Goal: Task Accomplishment & Management: Use online tool/utility

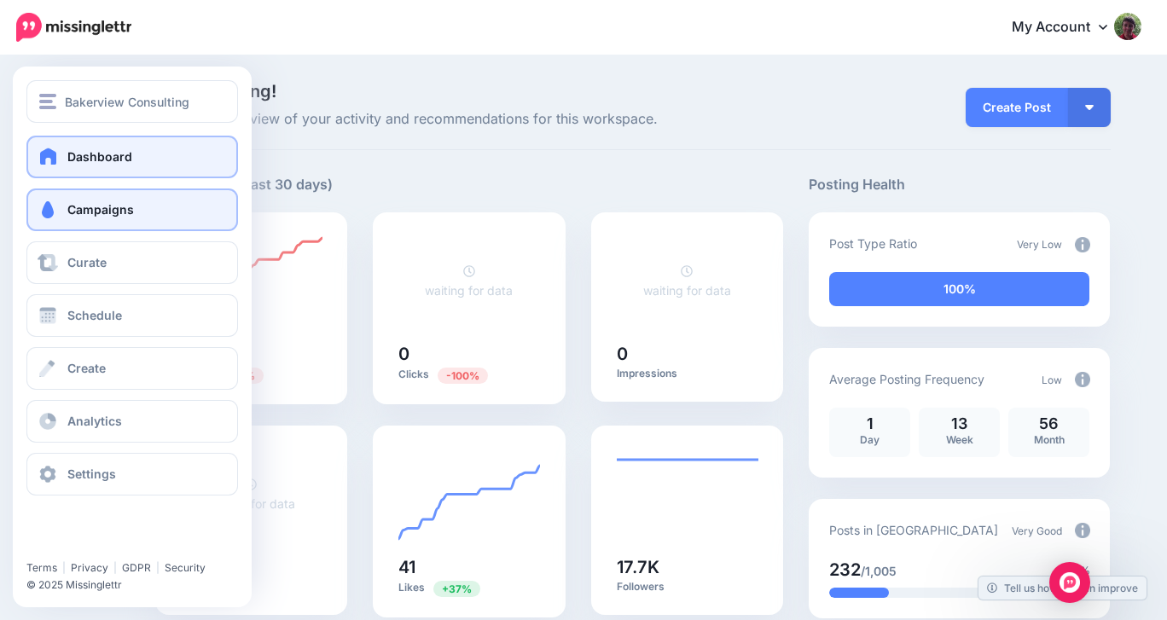
click at [46, 211] on span at bounding box center [48, 209] width 22 height 17
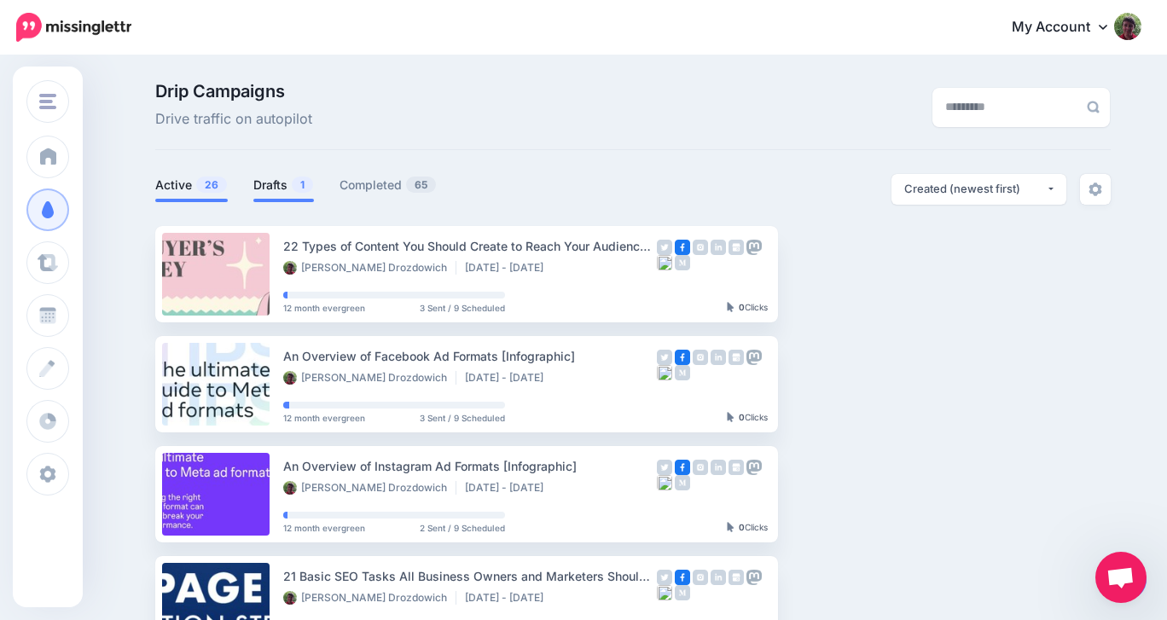
click at [264, 185] on link "Drafts 1" at bounding box center [283, 185] width 61 height 20
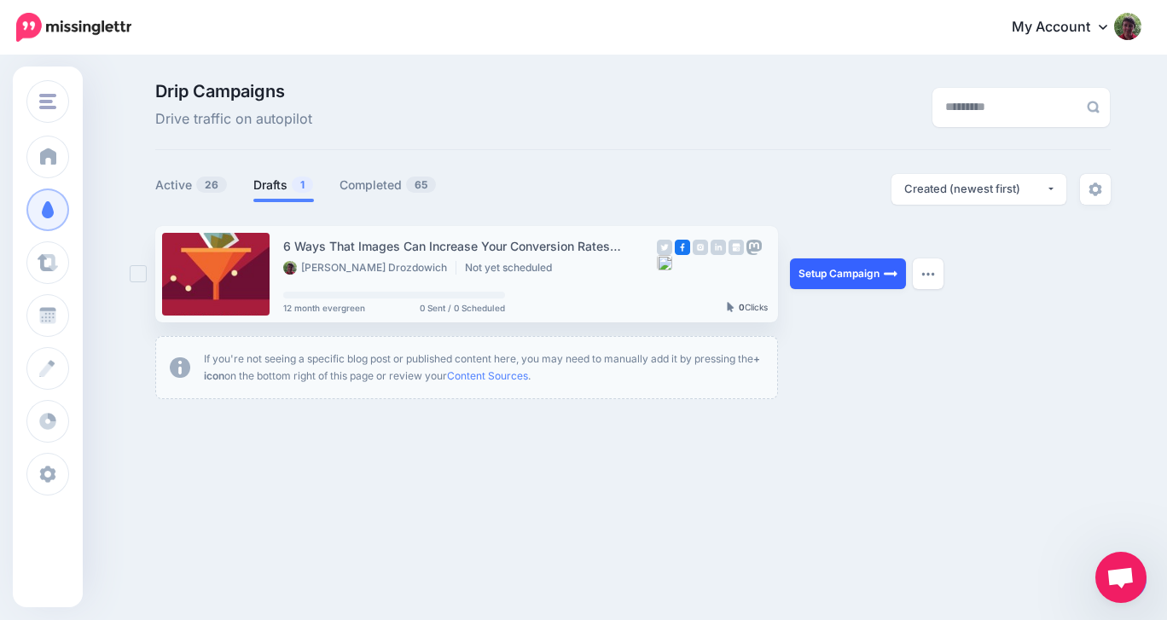
click at [838, 271] on link "Setup Campaign" at bounding box center [848, 273] width 116 height 31
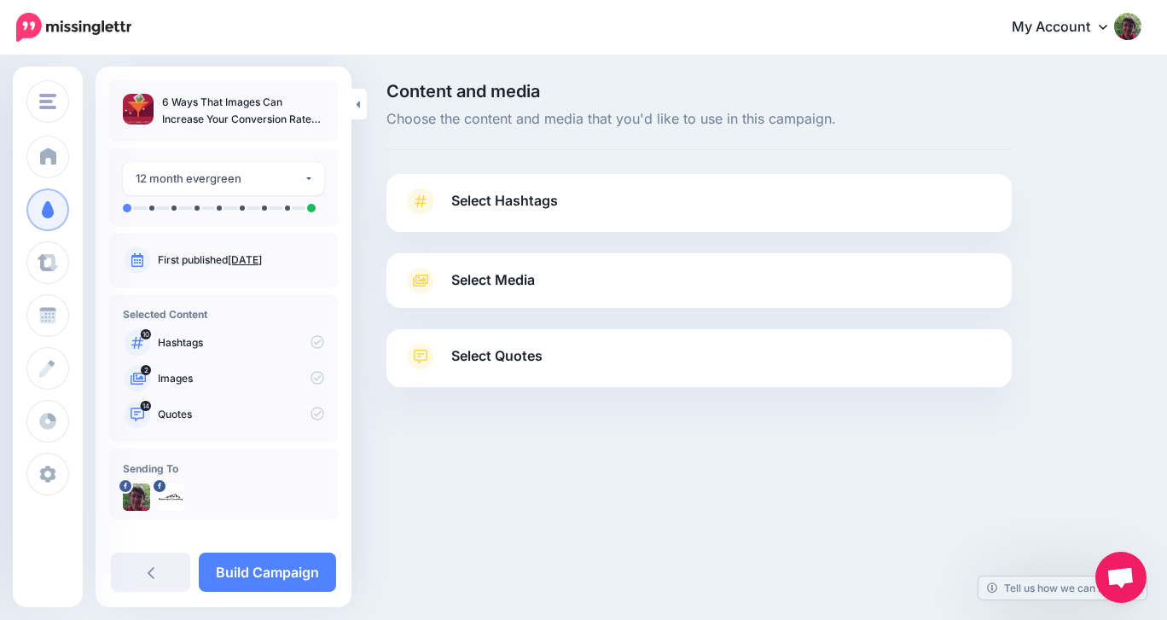
click at [767, 200] on link "Select Hashtags" at bounding box center [699, 210] width 591 height 44
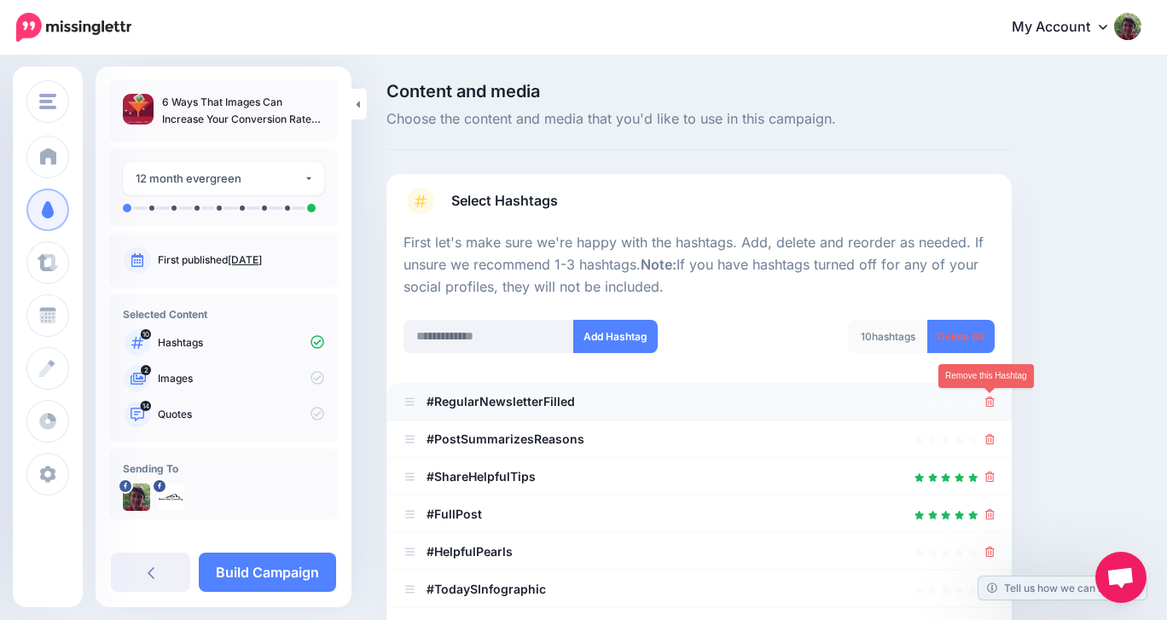
click at [986, 402] on icon at bounding box center [989, 402] width 9 height 10
click at [991, 403] on icon at bounding box center [989, 402] width 9 height 10
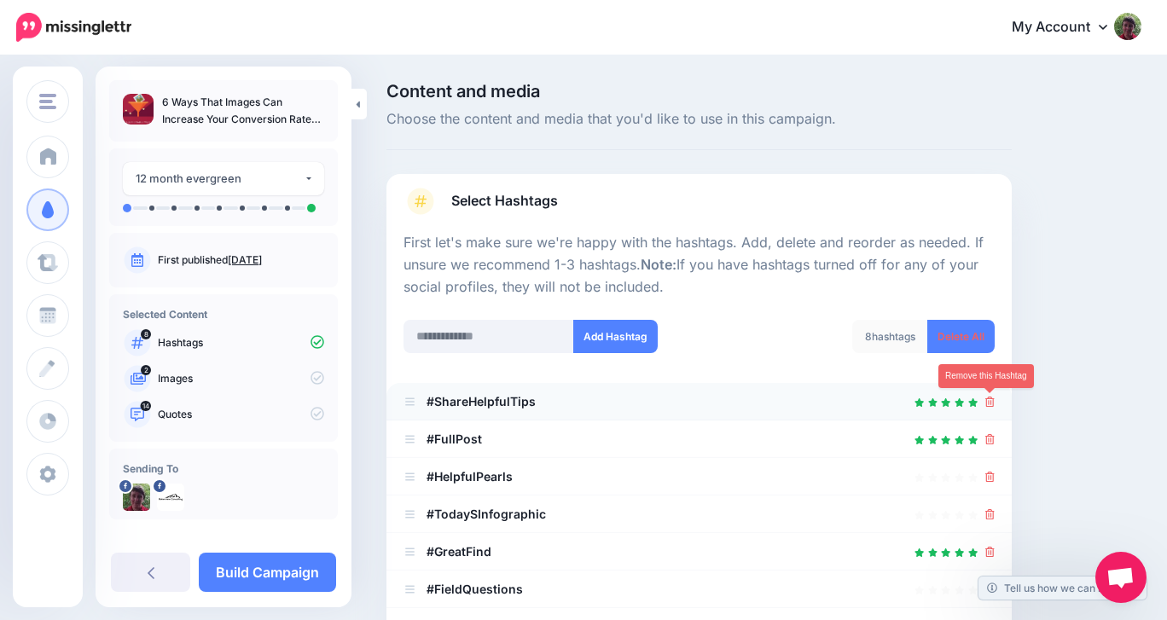
click at [989, 402] on icon at bounding box center [989, 402] width 9 height 10
click at [989, 403] on icon at bounding box center [989, 402] width 9 height 10
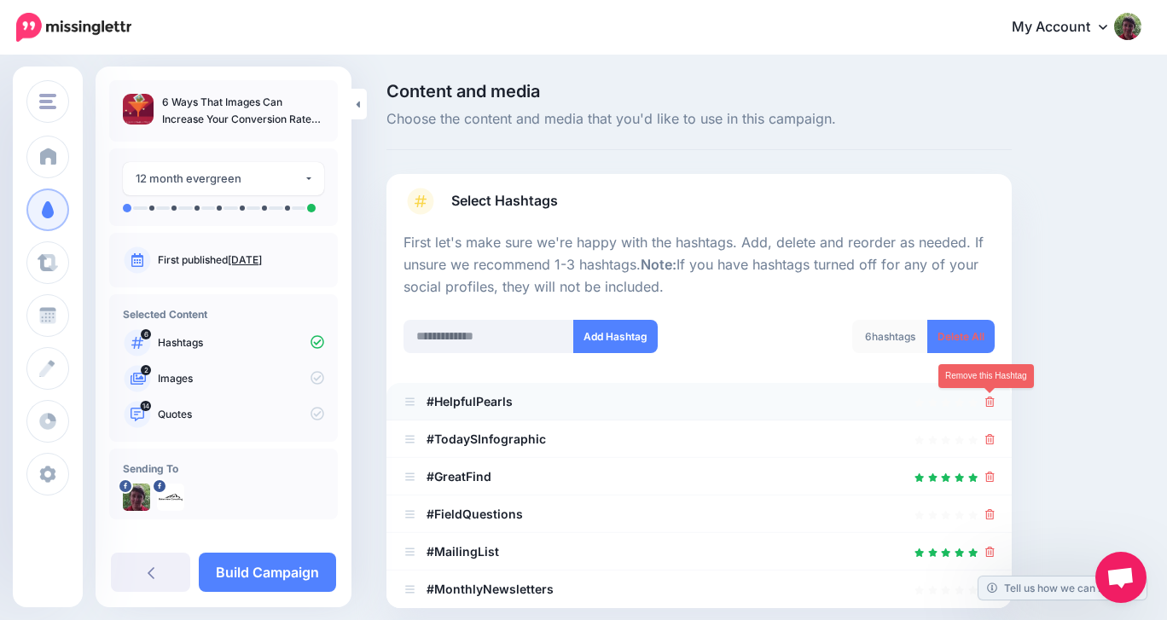
click at [990, 401] on icon at bounding box center [989, 402] width 9 height 10
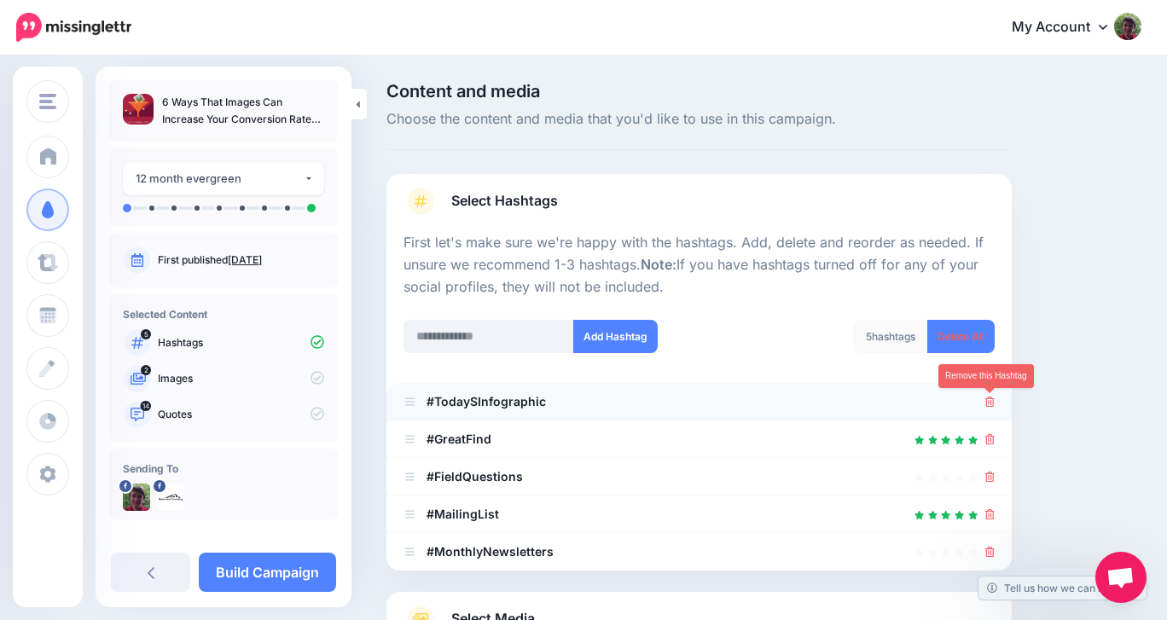
click at [987, 403] on icon at bounding box center [989, 402] width 9 height 10
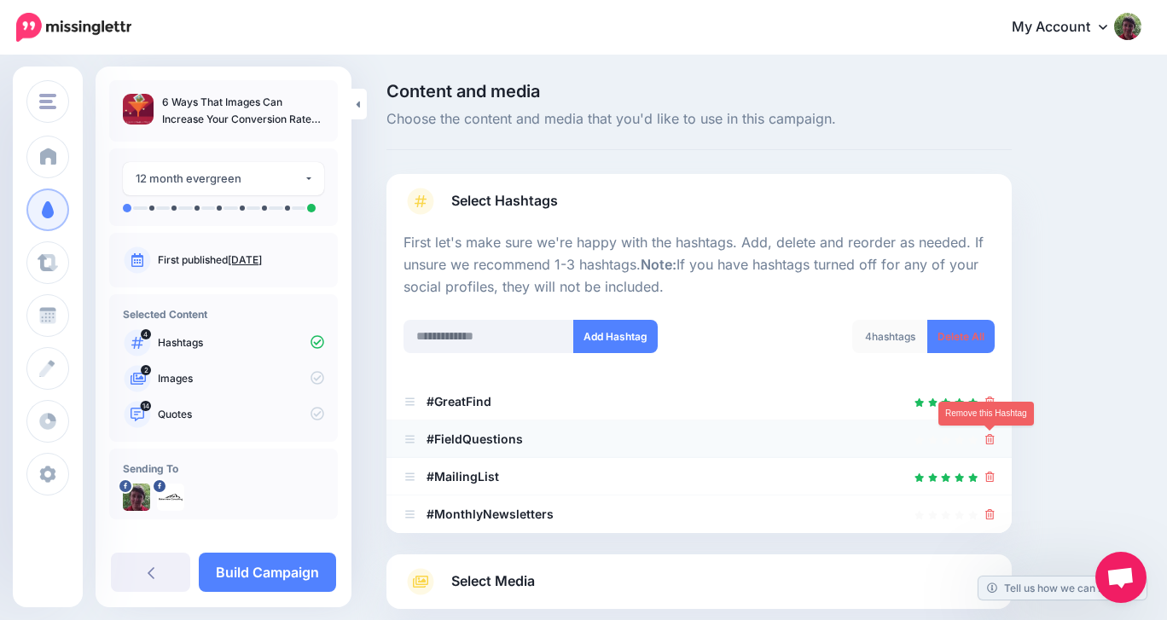
click at [988, 439] on icon at bounding box center [989, 439] width 9 height 10
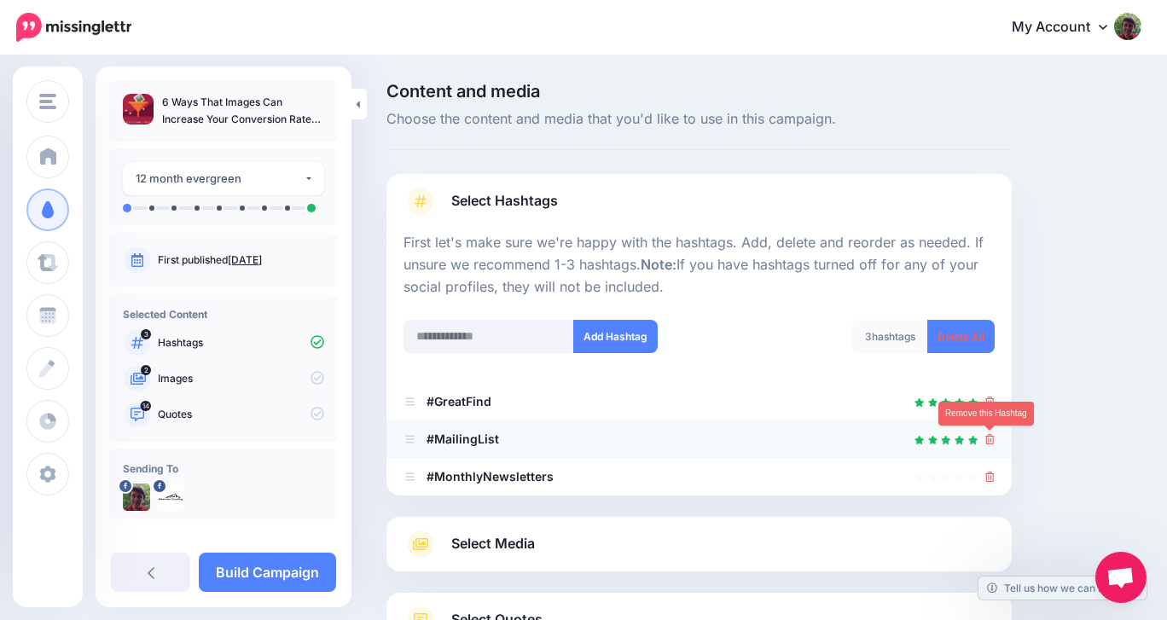
click at [988, 441] on icon at bounding box center [989, 439] width 9 height 10
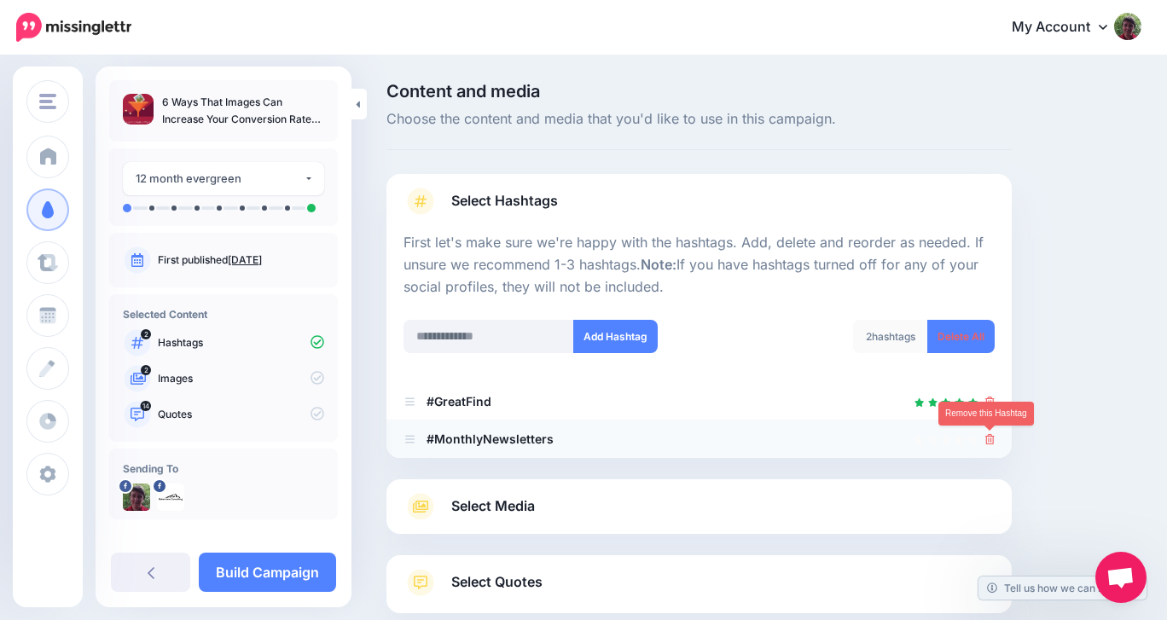
click at [989, 441] on icon at bounding box center [989, 439] width 9 height 10
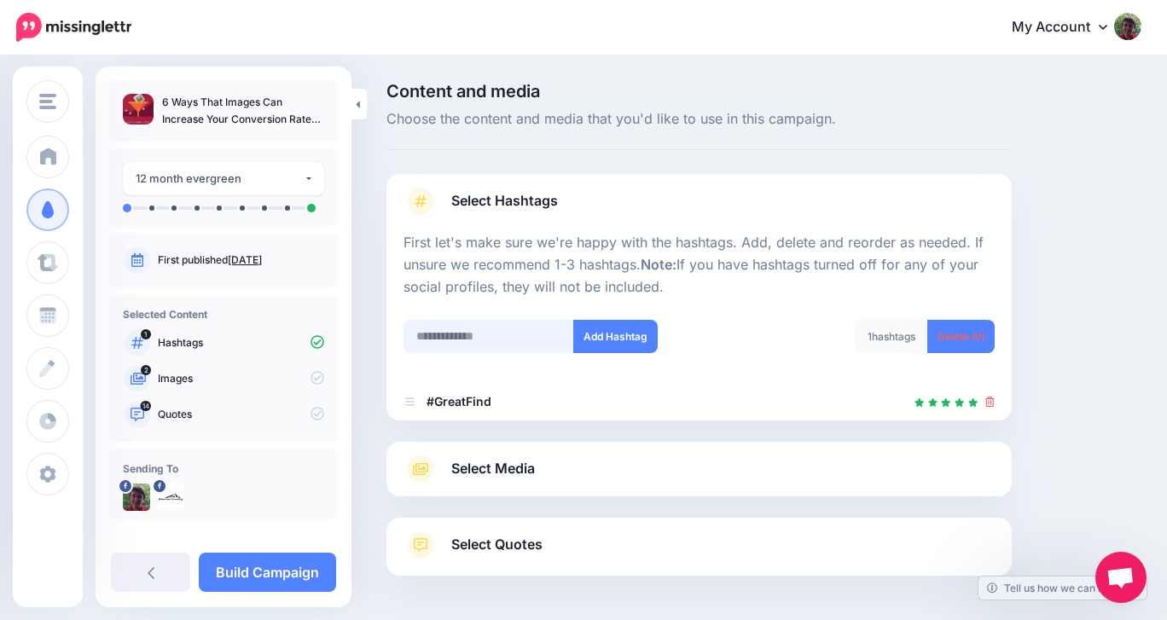
click at [491, 337] on input "text" at bounding box center [489, 336] width 171 height 33
type input "**********"
click at [607, 334] on button "Add Hashtag" at bounding box center [615, 336] width 84 height 33
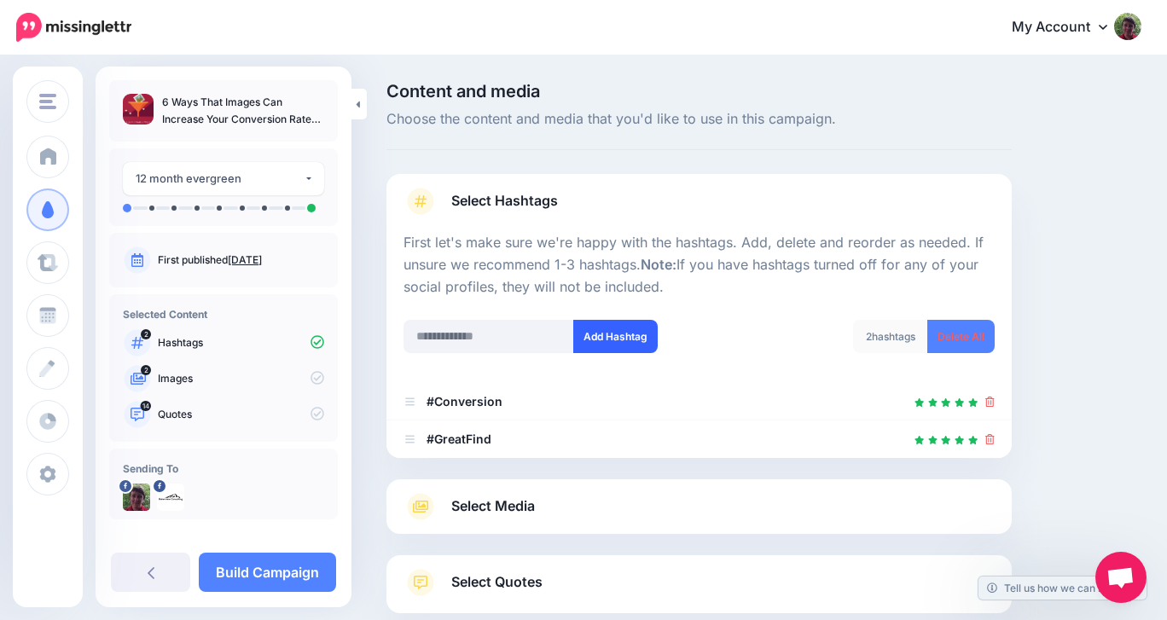
scroll to position [103, 0]
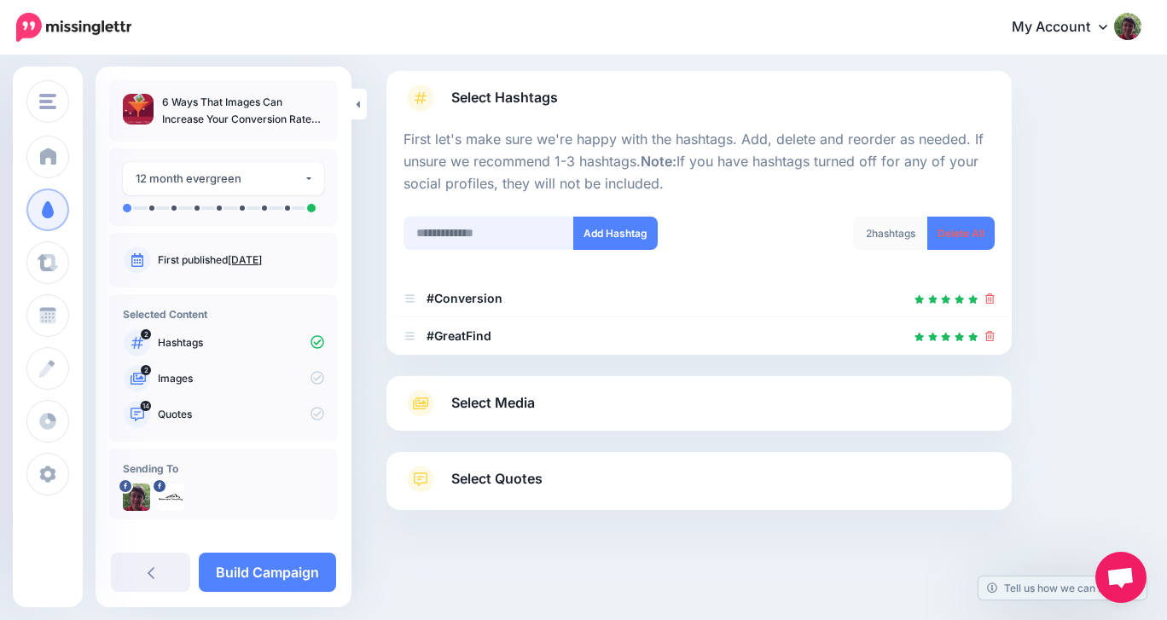
click at [457, 235] on input "text" at bounding box center [489, 233] width 171 height 33
type input "******"
click at [613, 232] on button "Add Hashtag" at bounding box center [615, 233] width 84 height 33
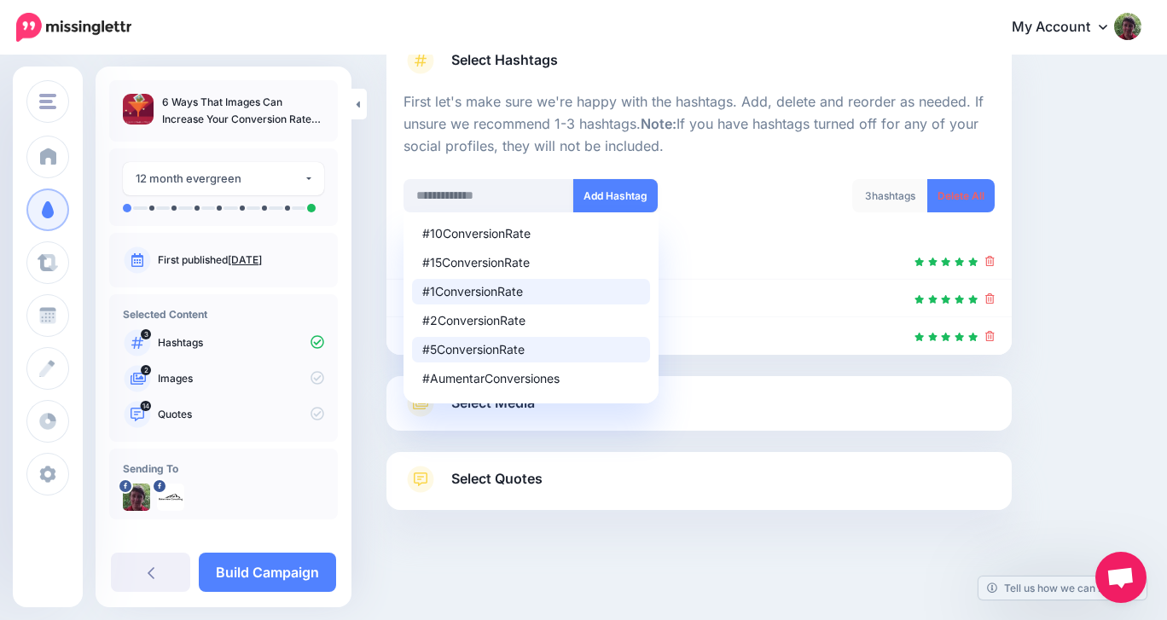
scroll to position [140, 0]
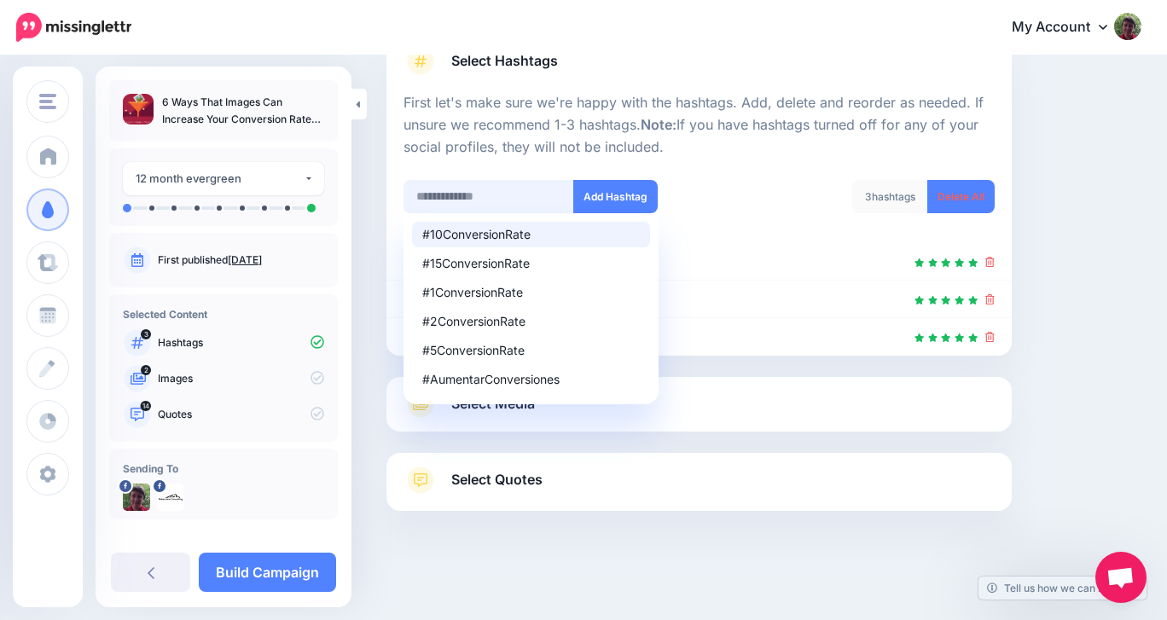
click at [456, 189] on input "text" at bounding box center [489, 196] width 171 height 33
type input "**********"
click at [599, 198] on button "Add Hashtag" at bounding box center [615, 196] width 84 height 33
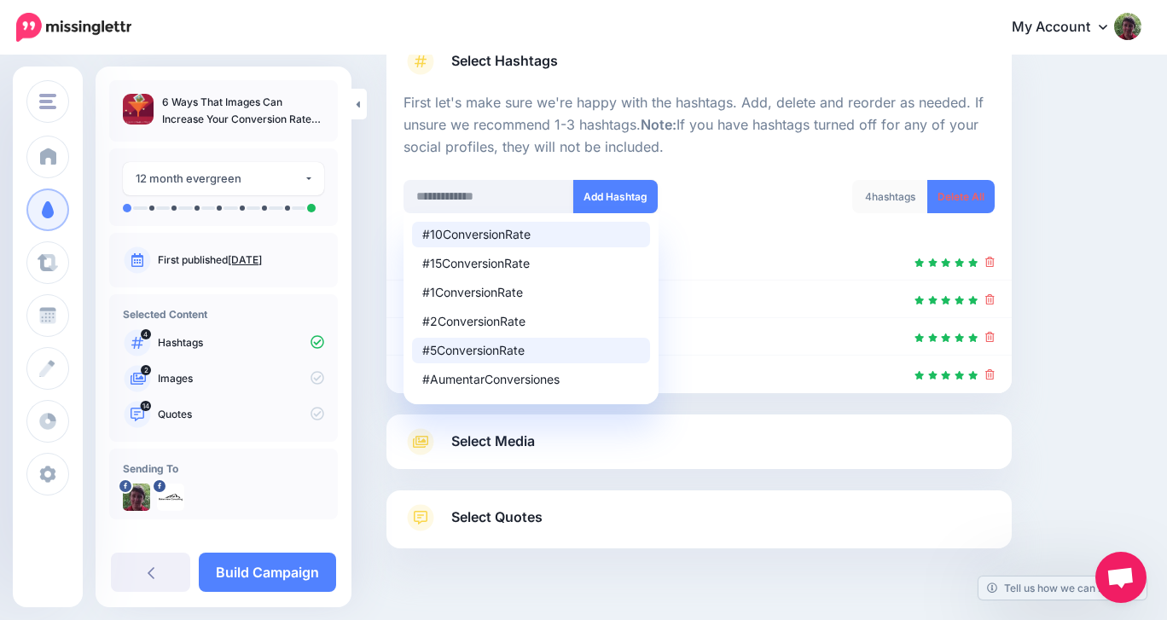
scroll to position [178, 0]
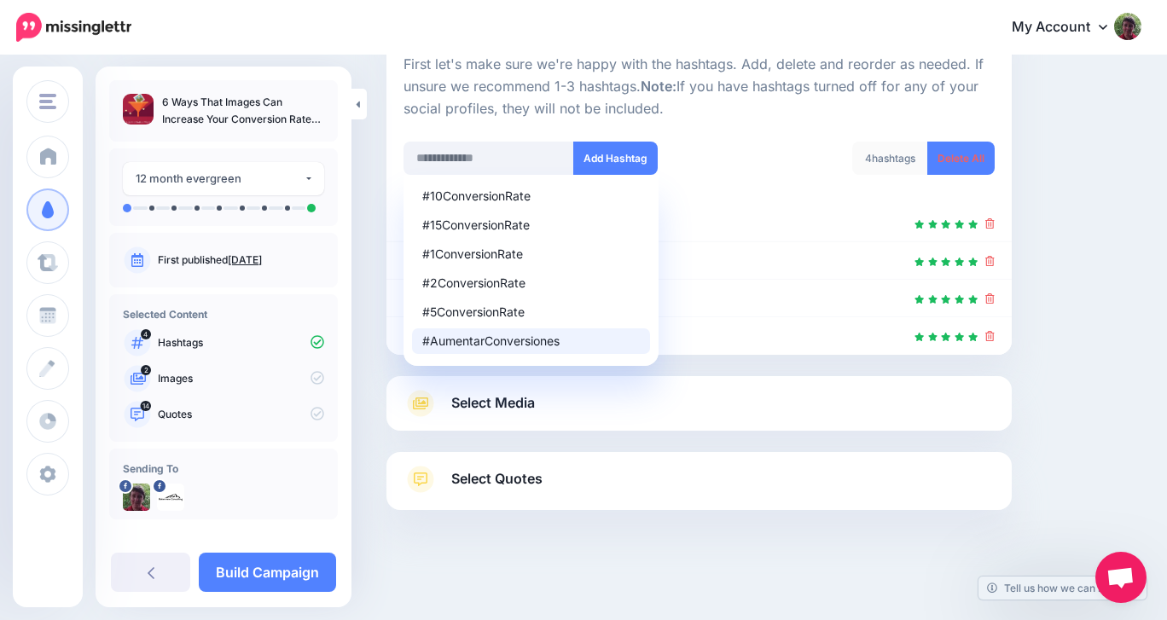
click at [614, 415] on link "Select Media" at bounding box center [699, 403] width 591 height 27
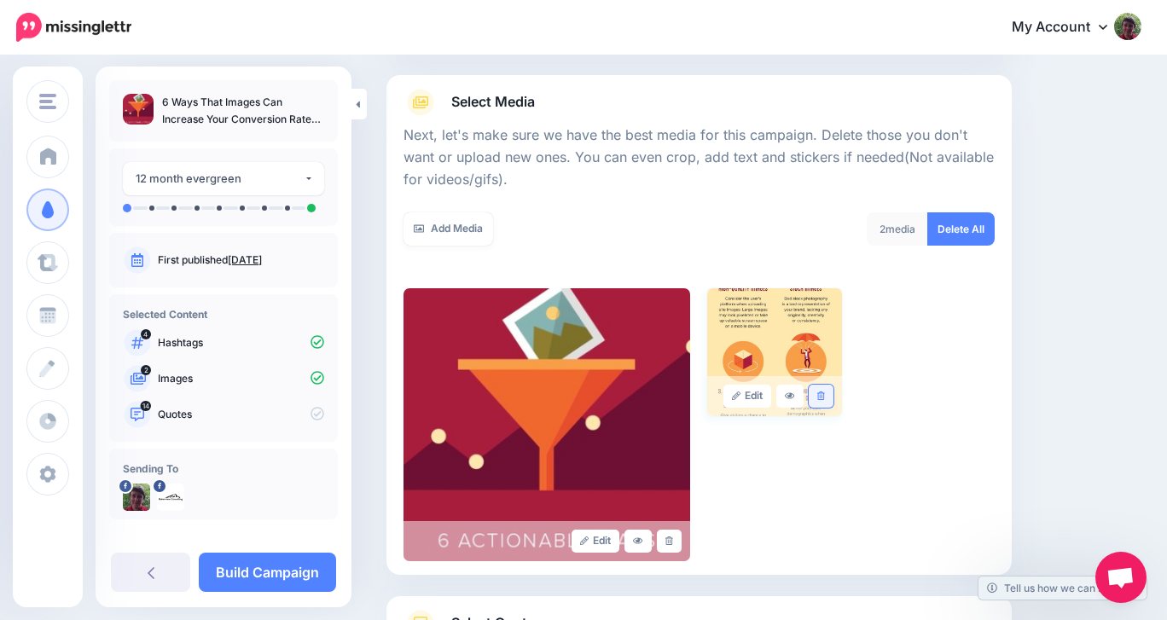
click at [823, 396] on icon at bounding box center [821, 396] width 8 height 9
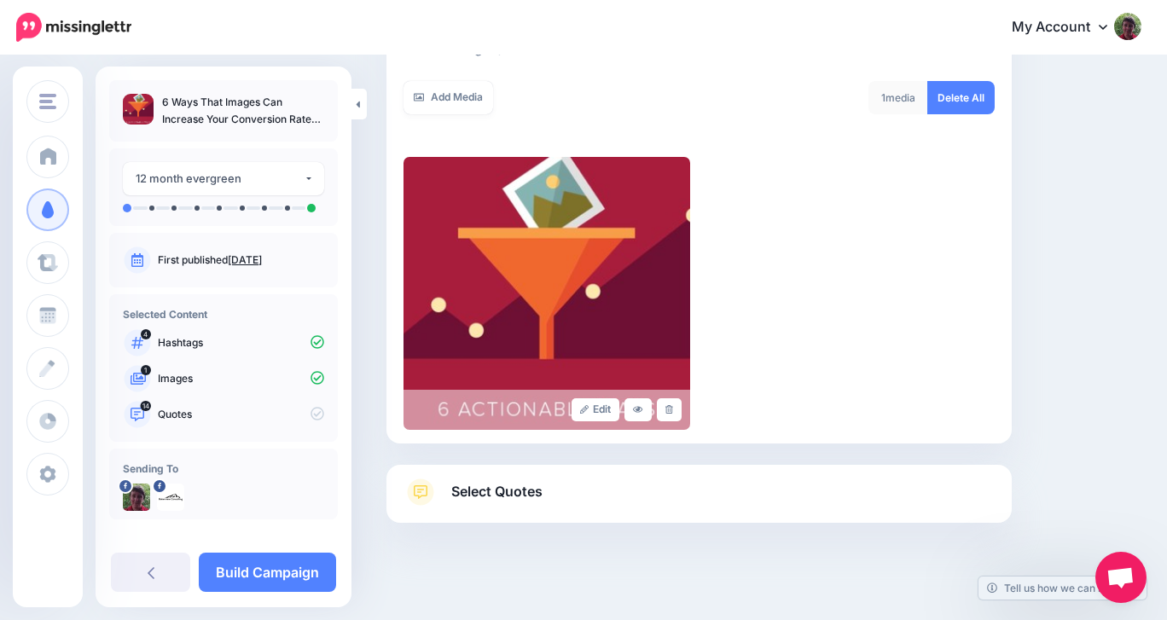
scroll to position [322, 0]
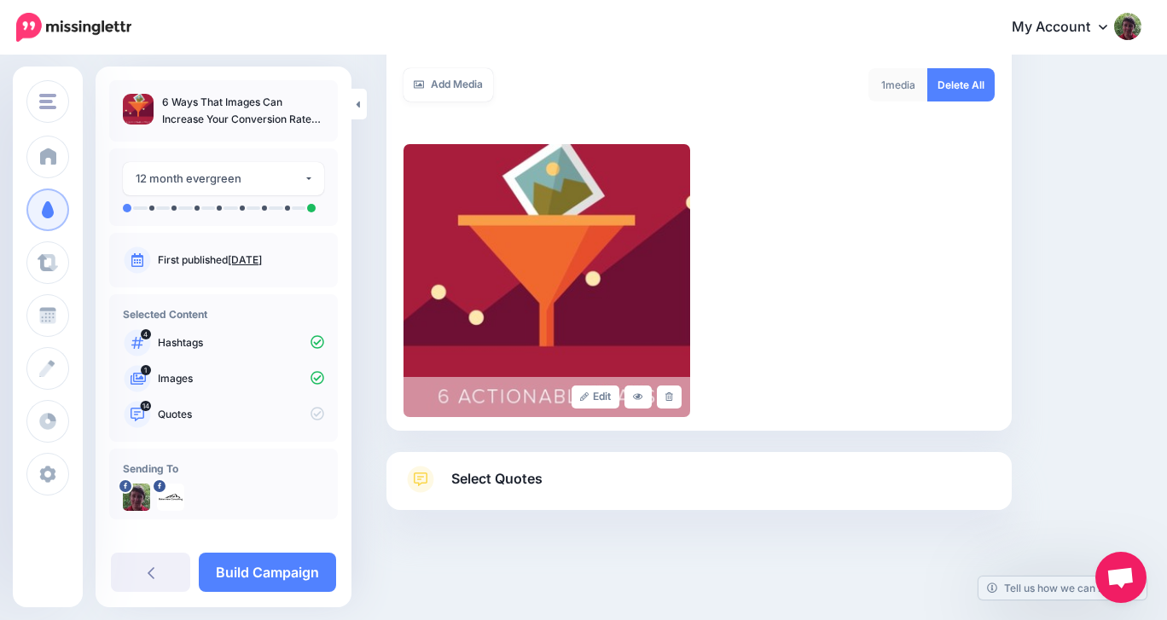
click at [787, 470] on link "Select Quotes" at bounding box center [699, 488] width 591 height 44
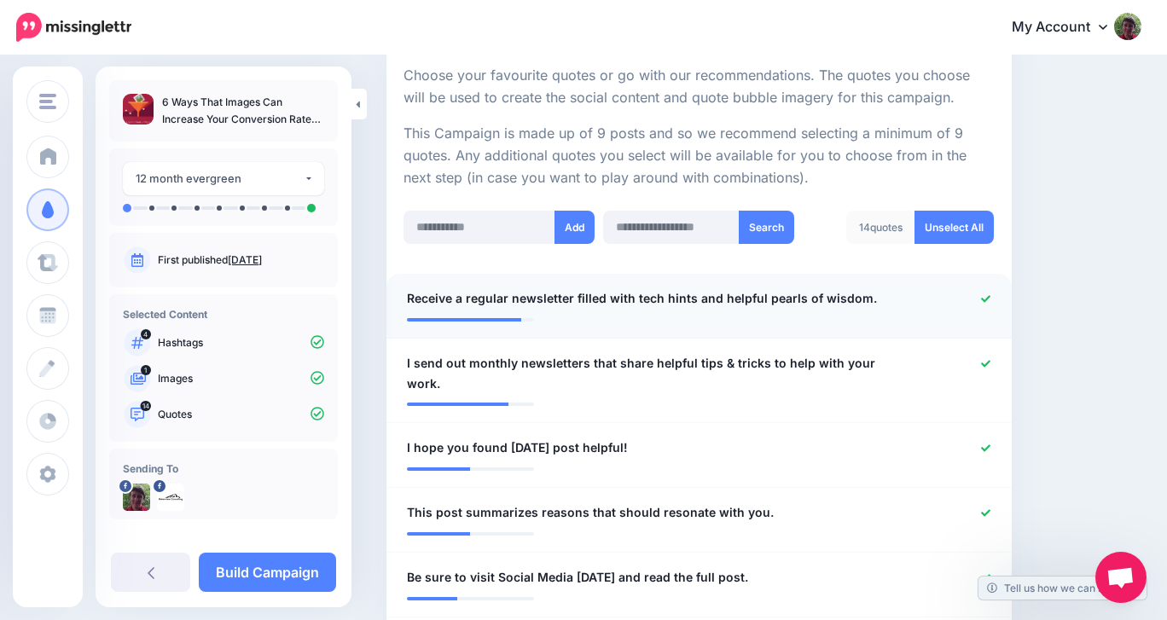
click at [983, 299] on icon at bounding box center [985, 298] width 9 height 7
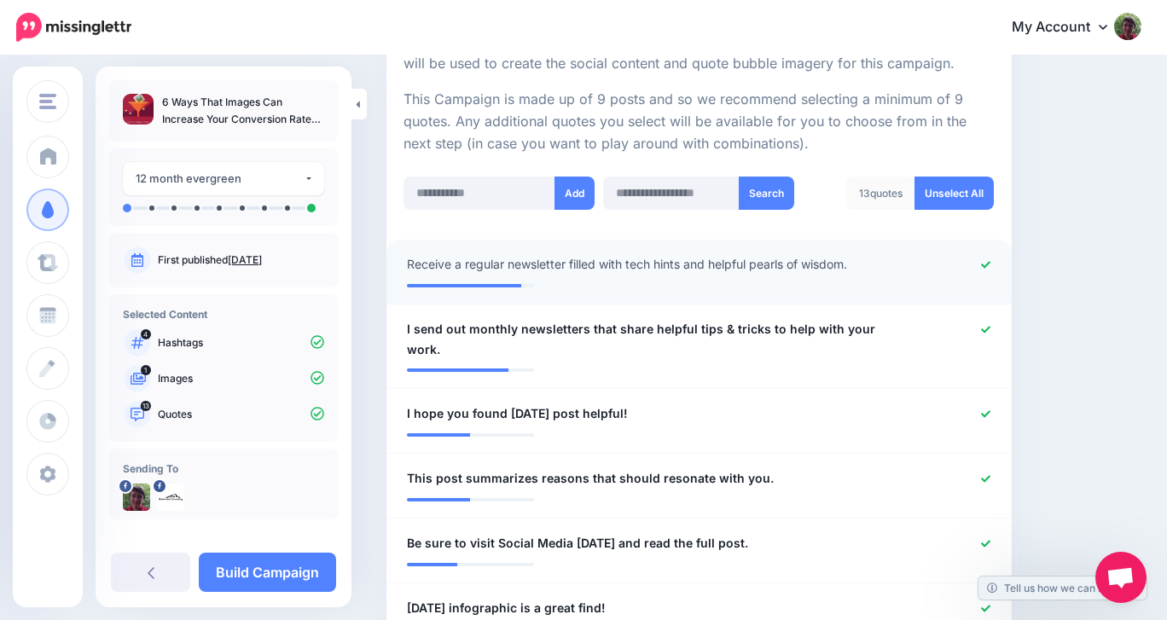
scroll to position [357, 0]
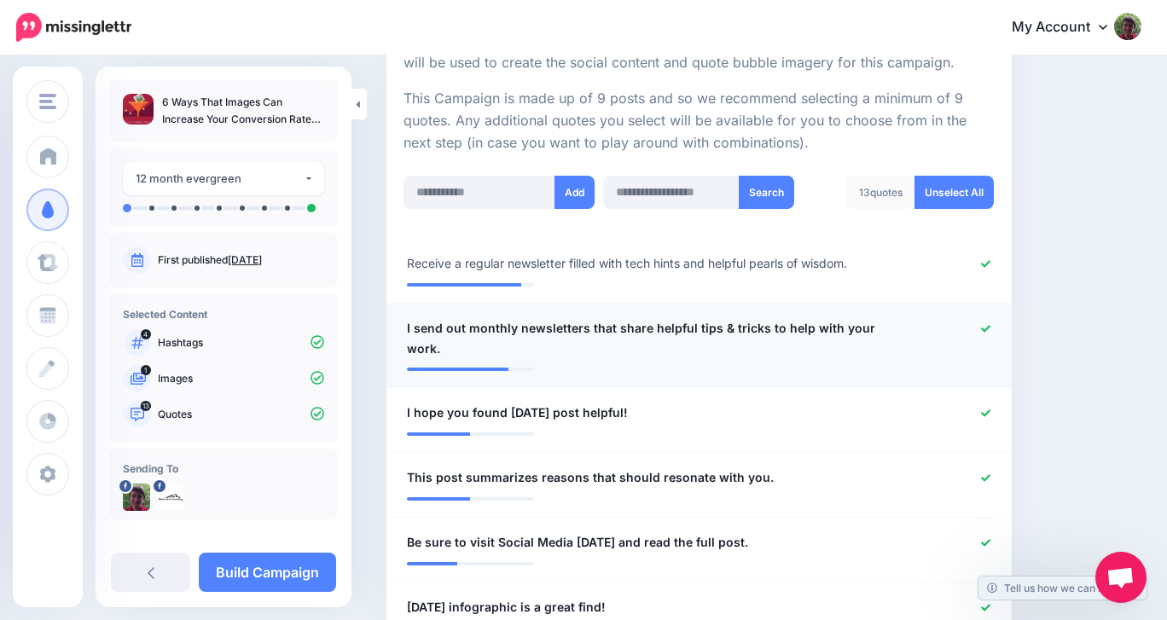
click at [983, 328] on icon at bounding box center [985, 328] width 9 height 7
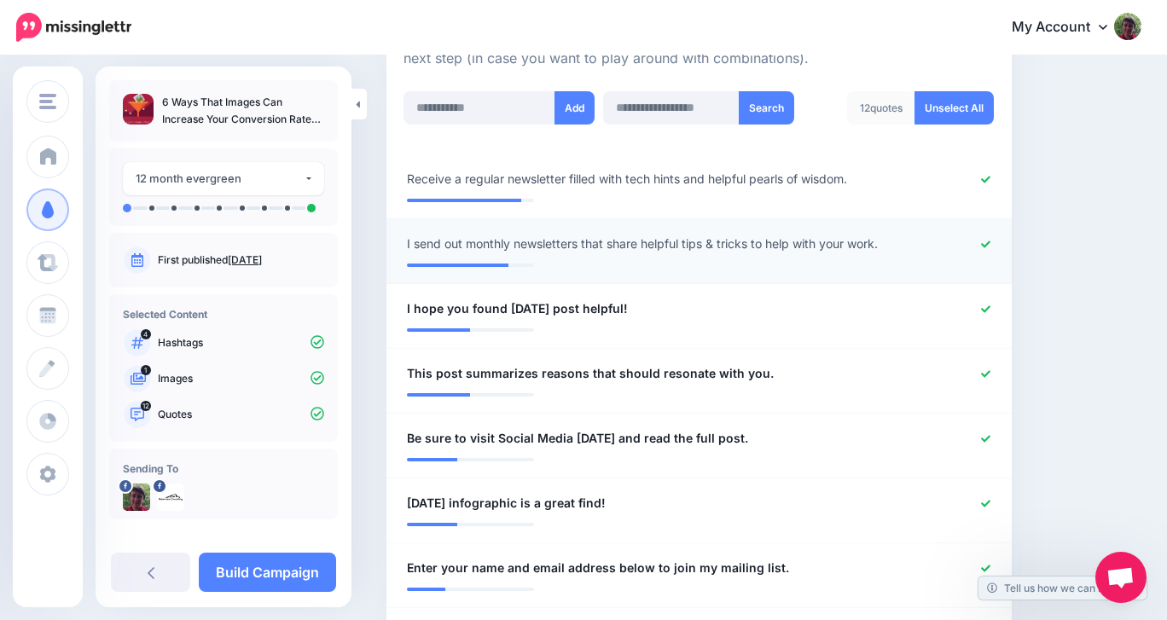
scroll to position [444, 0]
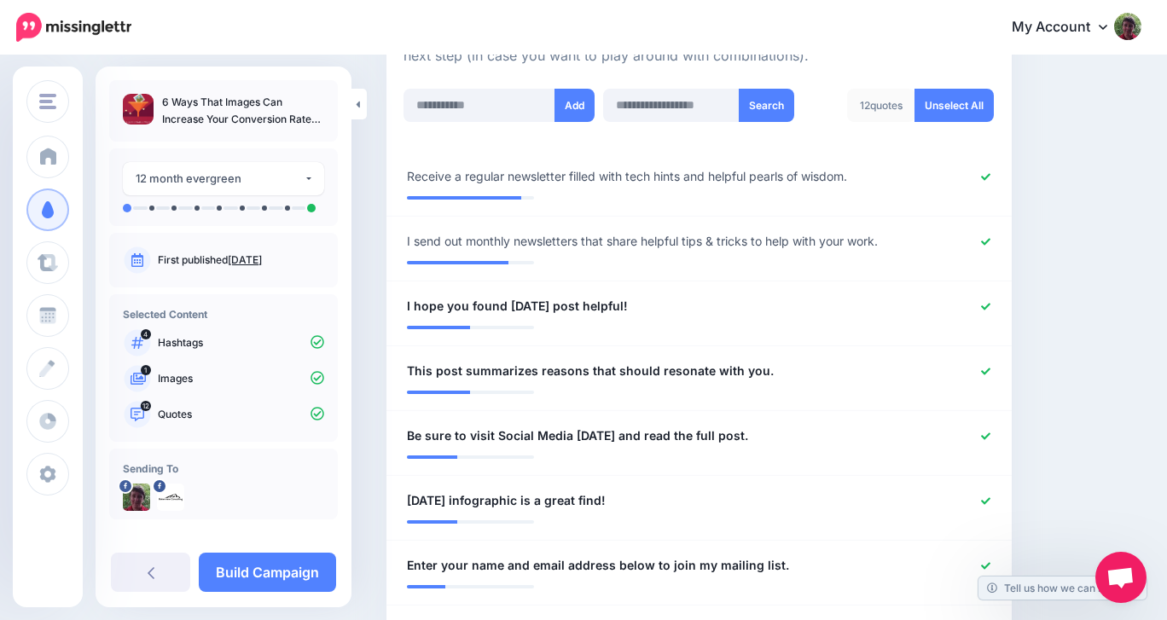
click at [986, 171] on link at bounding box center [985, 177] width 9 height 12
click at [989, 244] on icon at bounding box center [985, 240] width 9 height 9
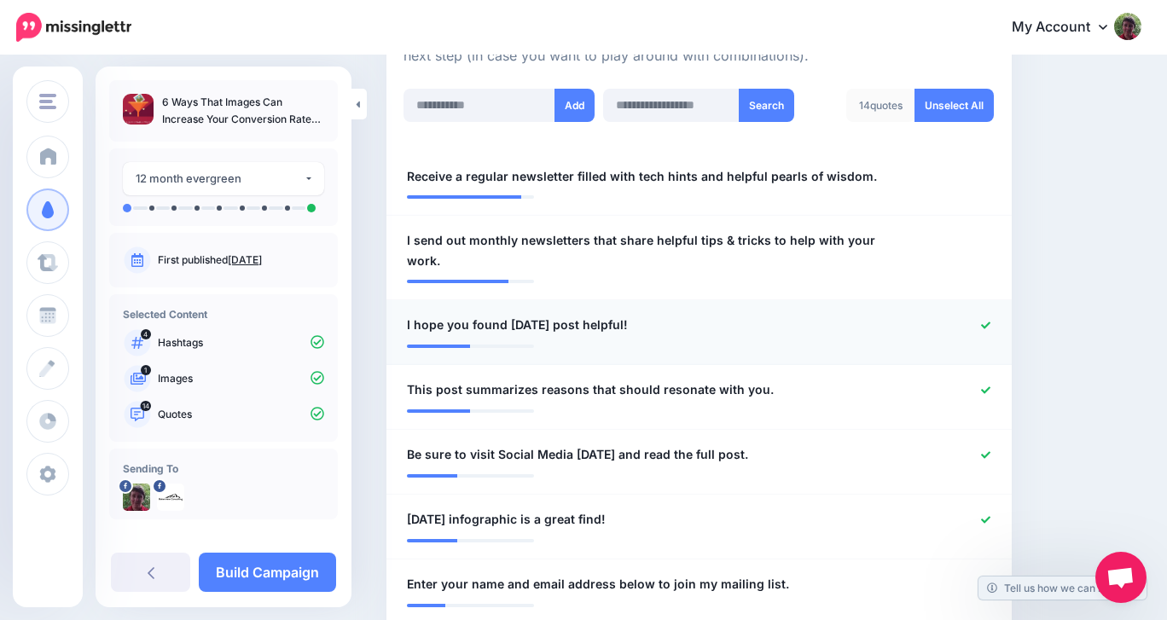
click at [987, 323] on icon at bounding box center [985, 325] width 9 height 7
click at [989, 386] on icon at bounding box center [985, 389] width 9 height 7
click at [990, 386] on icon at bounding box center [985, 389] width 9 height 7
click at [986, 451] on icon at bounding box center [985, 453] width 9 height 7
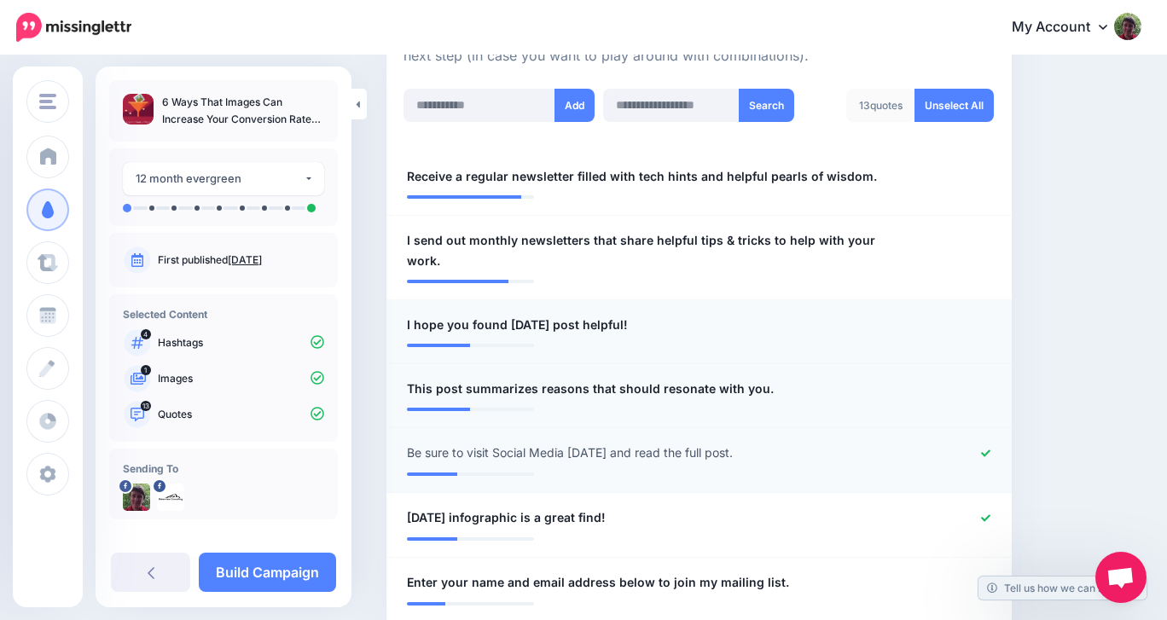
click at [986, 451] on icon at bounding box center [985, 453] width 9 height 7
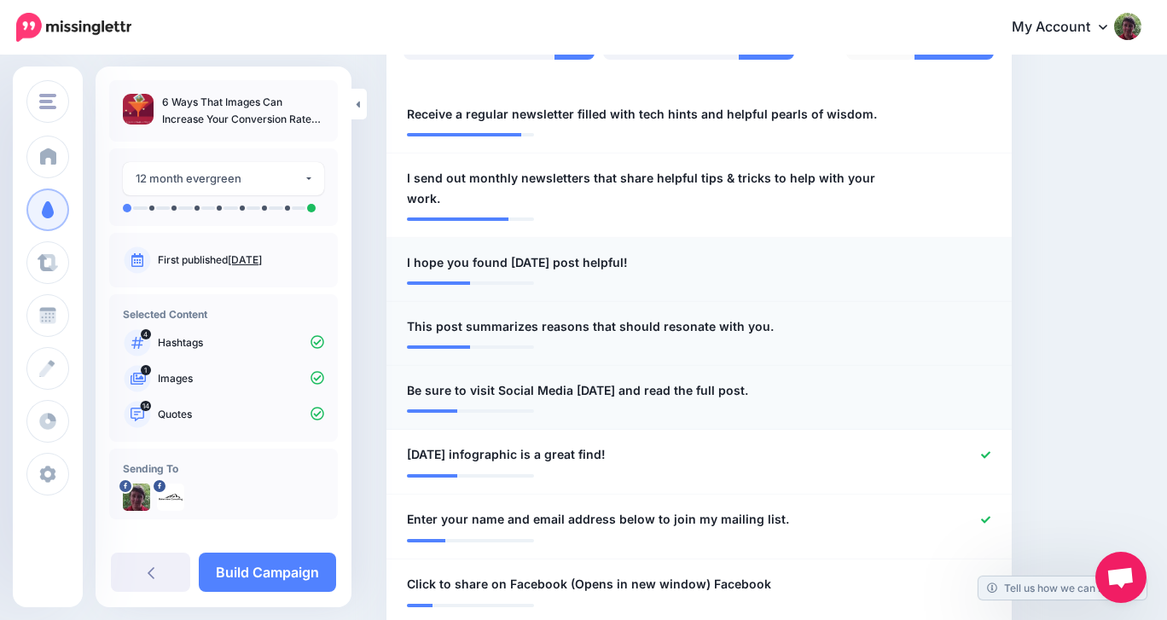
scroll to position [508, 0]
click at [986, 451] on icon at bounding box center [985, 454] width 9 height 9
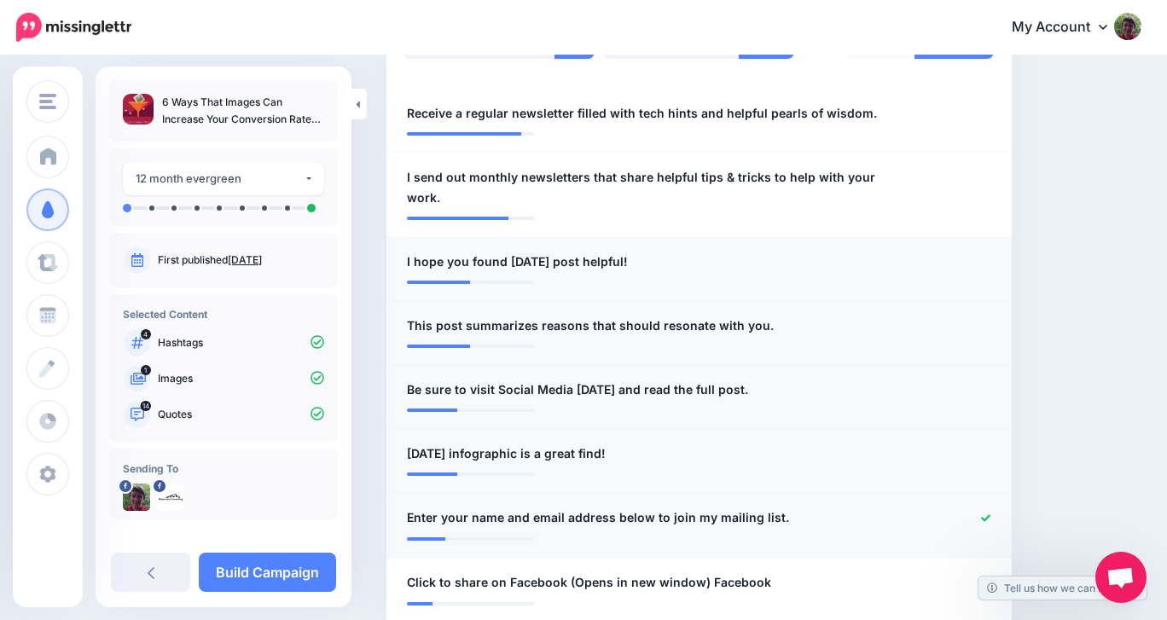
click at [988, 516] on icon at bounding box center [985, 517] width 9 height 7
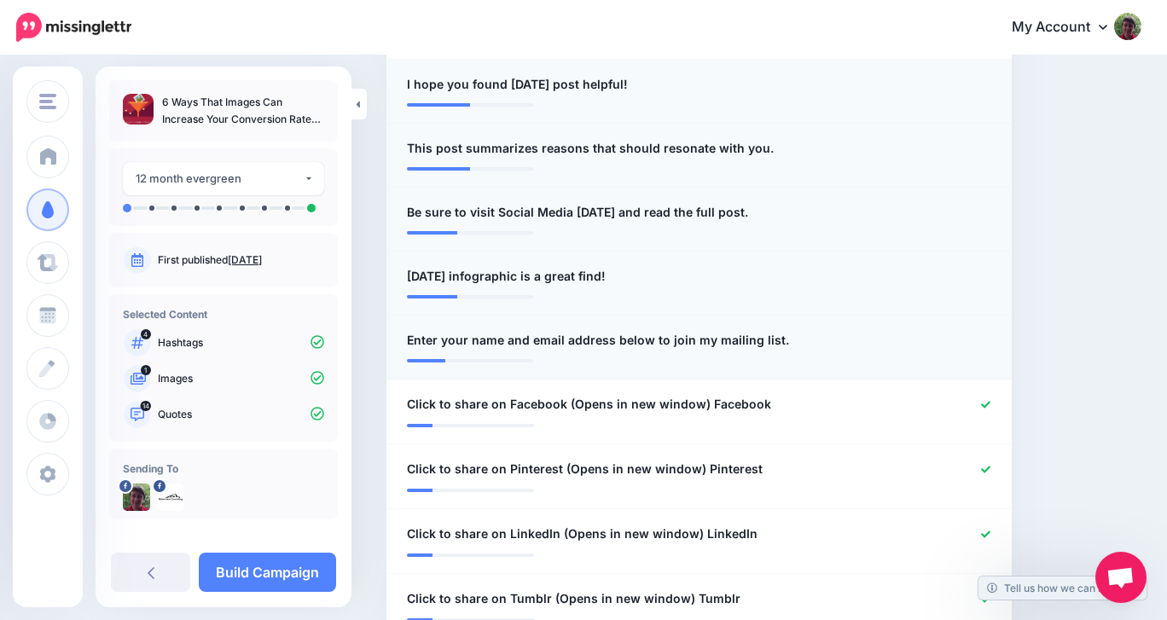
scroll to position [688, 0]
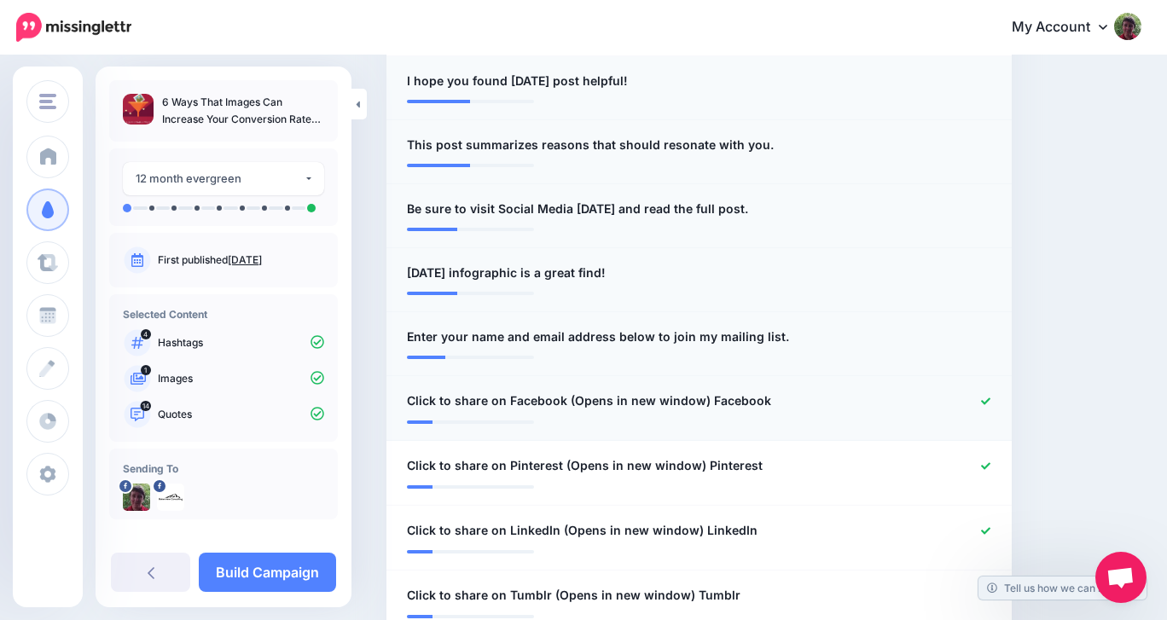
click at [983, 399] on icon at bounding box center [985, 401] width 9 height 9
click at [984, 399] on icon at bounding box center [985, 401] width 9 height 9
click at [984, 463] on icon at bounding box center [985, 465] width 9 height 9
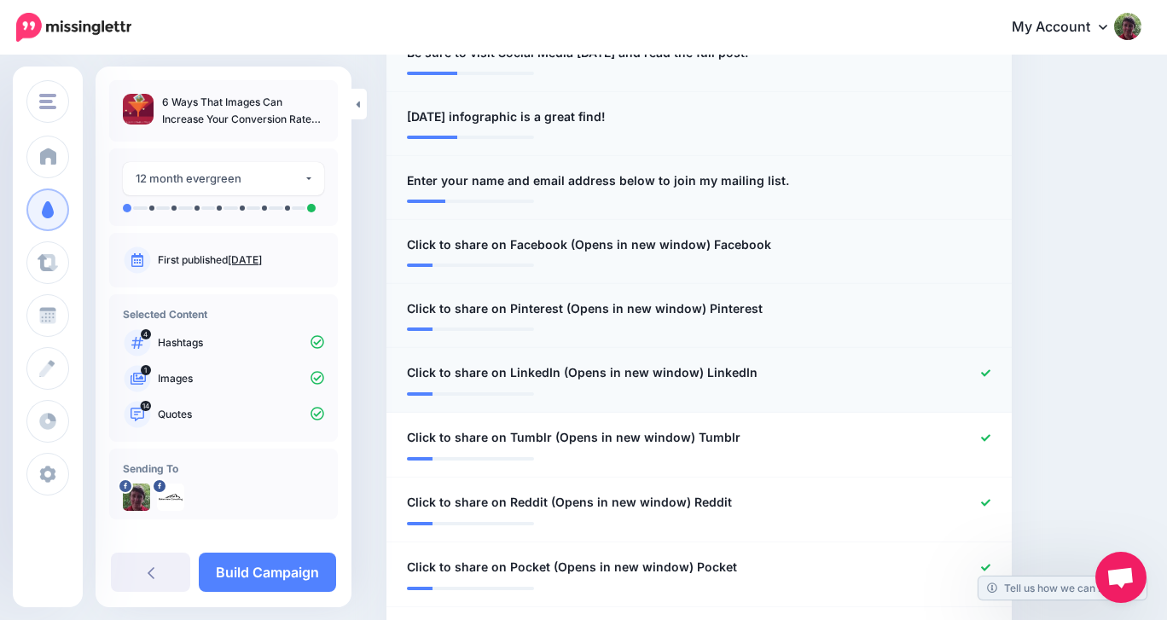
scroll to position [849, 0]
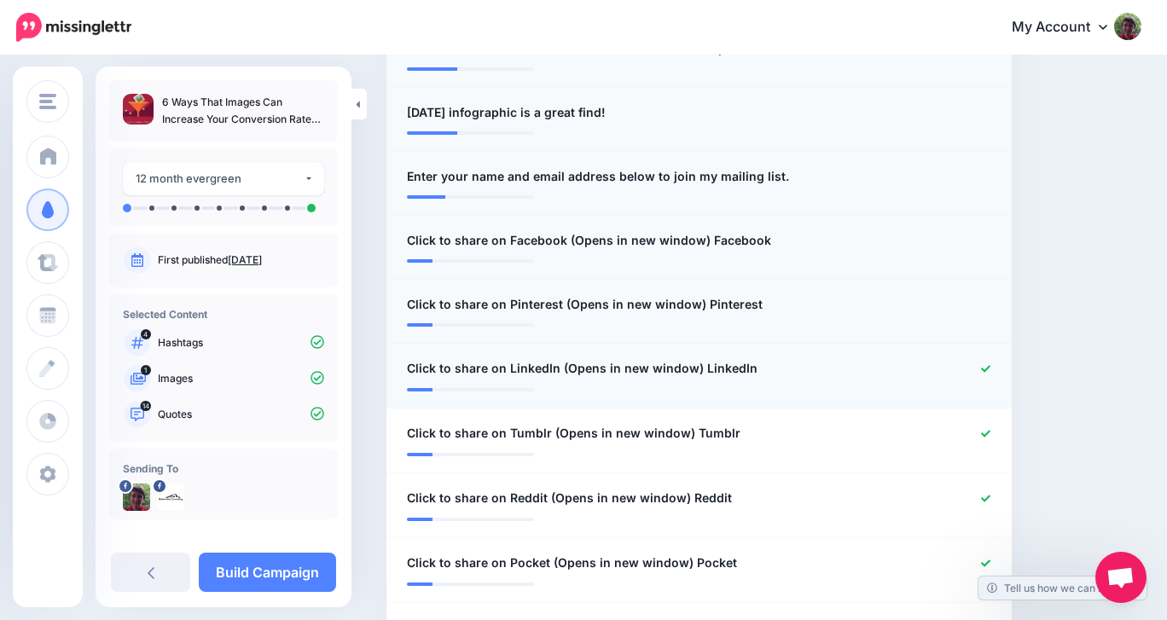
click at [984, 369] on icon at bounding box center [985, 368] width 9 height 9
click at [985, 369] on icon at bounding box center [985, 368] width 9 height 7
click at [986, 431] on icon at bounding box center [985, 432] width 9 height 7
click at [987, 431] on icon at bounding box center [985, 432] width 9 height 7
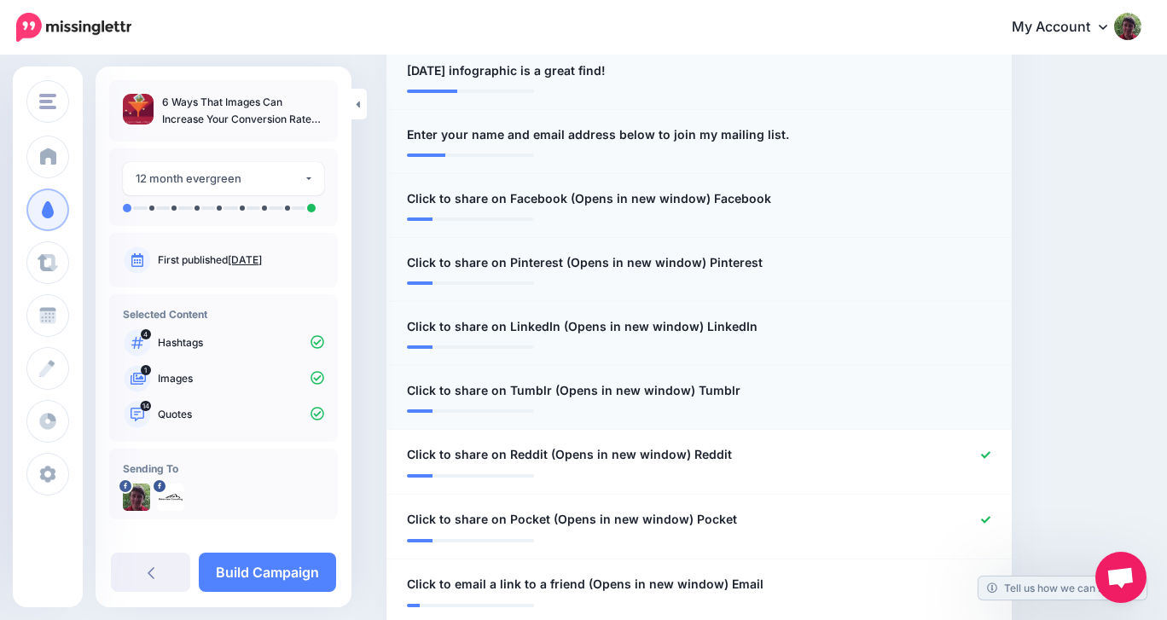
scroll to position [897, 0]
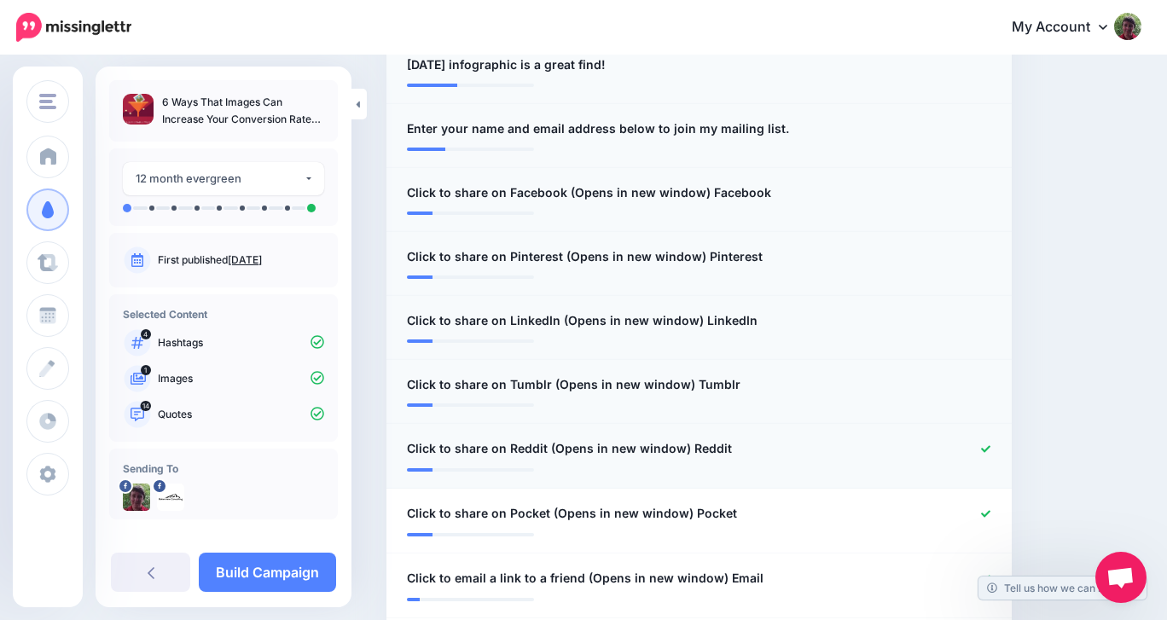
click at [986, 444] on icon at bounding box center [985, 448] width 9 height 9
click at [989, 447] on icon at bounding box center [985, 448] width 9 height 7
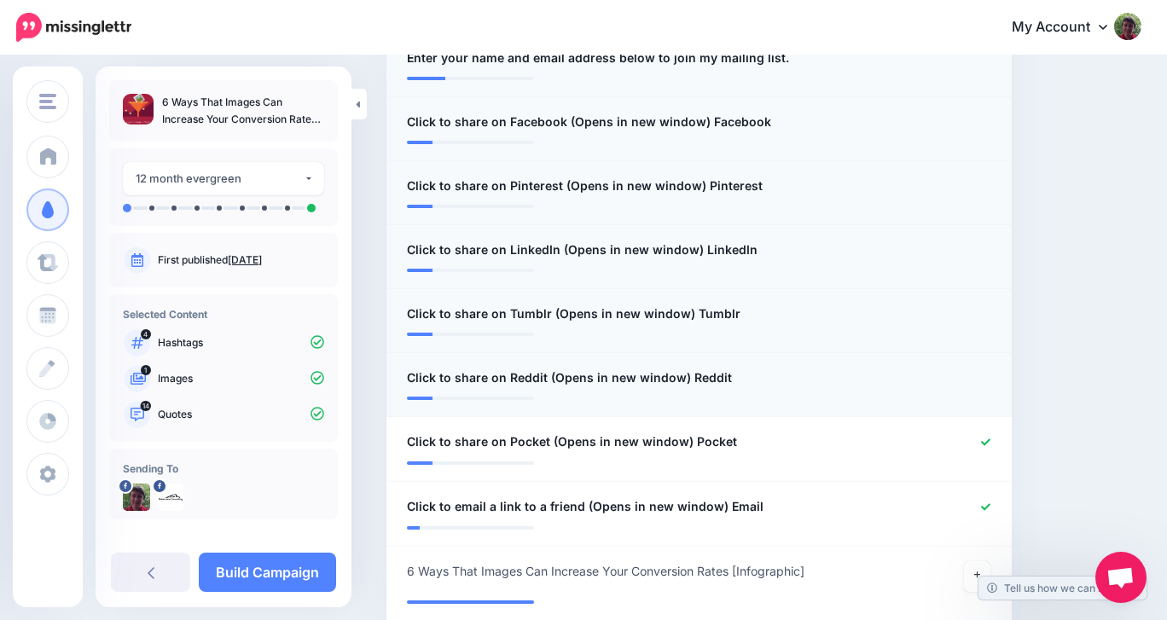
scroll to position [974, 0]
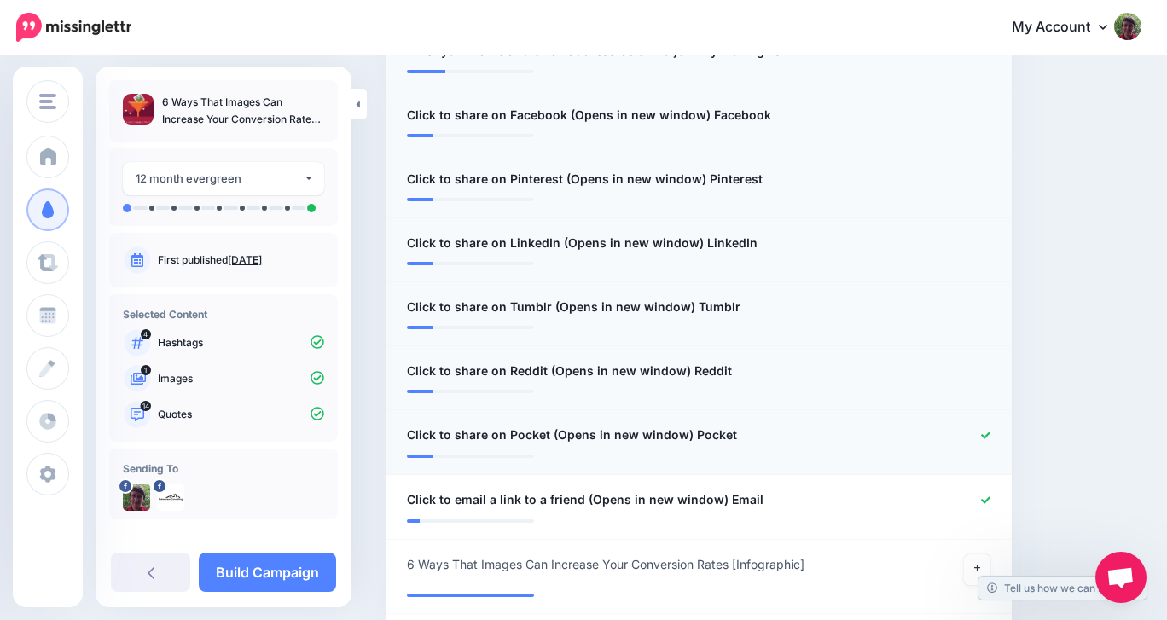
click at [987, 433] on icon at bounding box center [985, 435] width 9 height 7
click at [988, 433] on icon at bounding box center [985, 435] width 9 height 7
click at [986, 498] on icon at bounding box center [985, 499] width 9 height 7
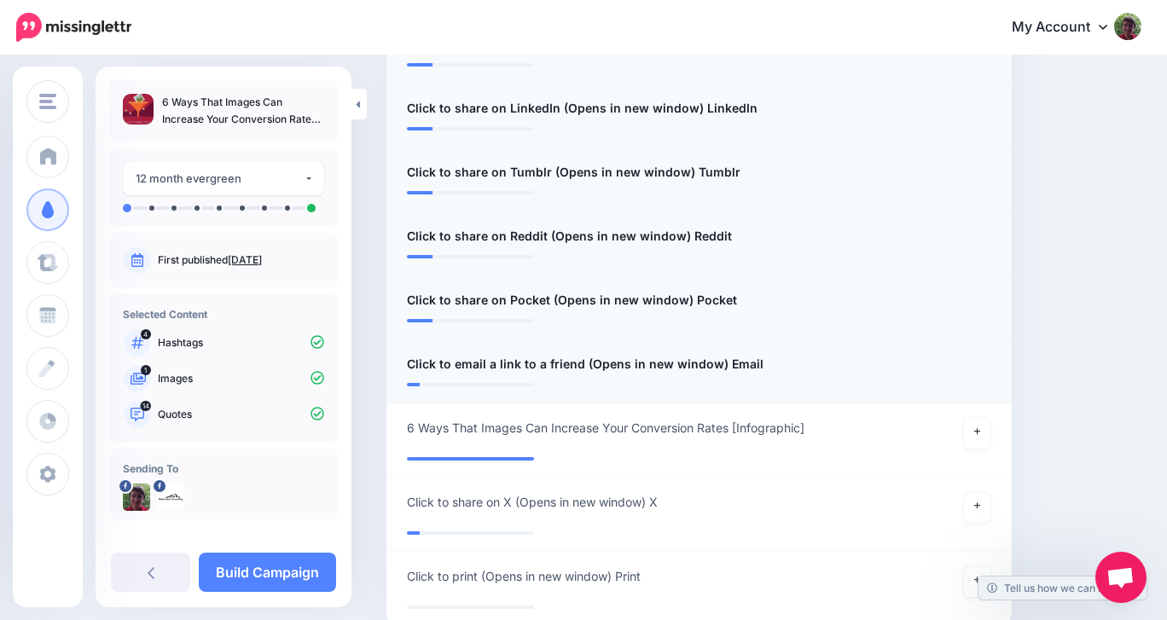
scroll to position [1119, 0]
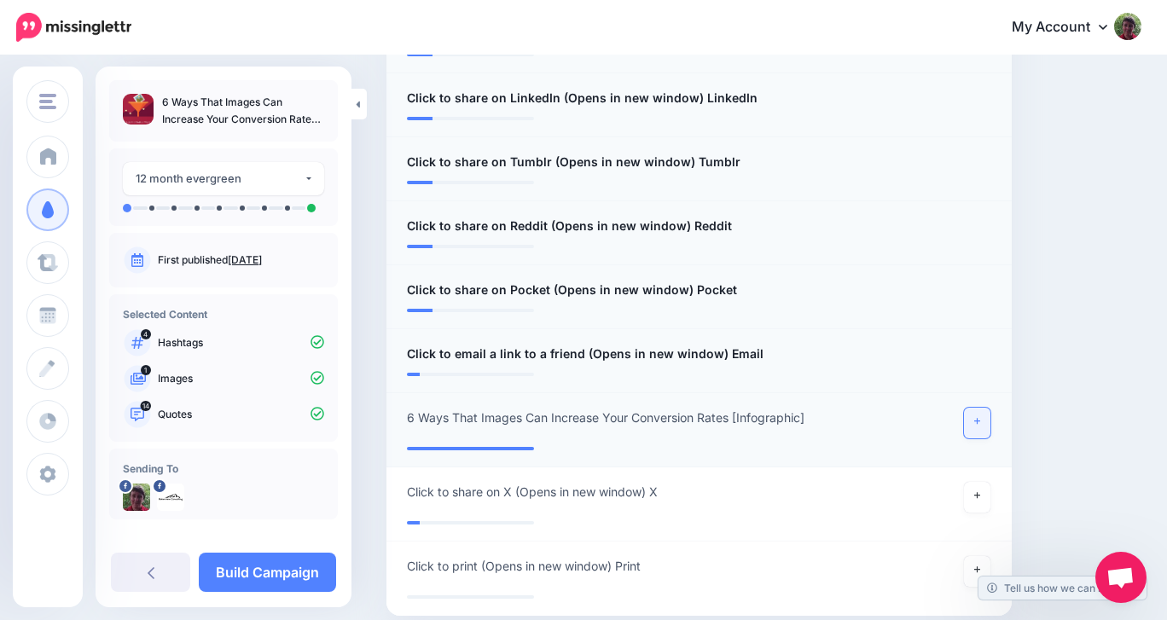
click at [980, 425] on icon at bounding box center [977, 421] width 7 height 9
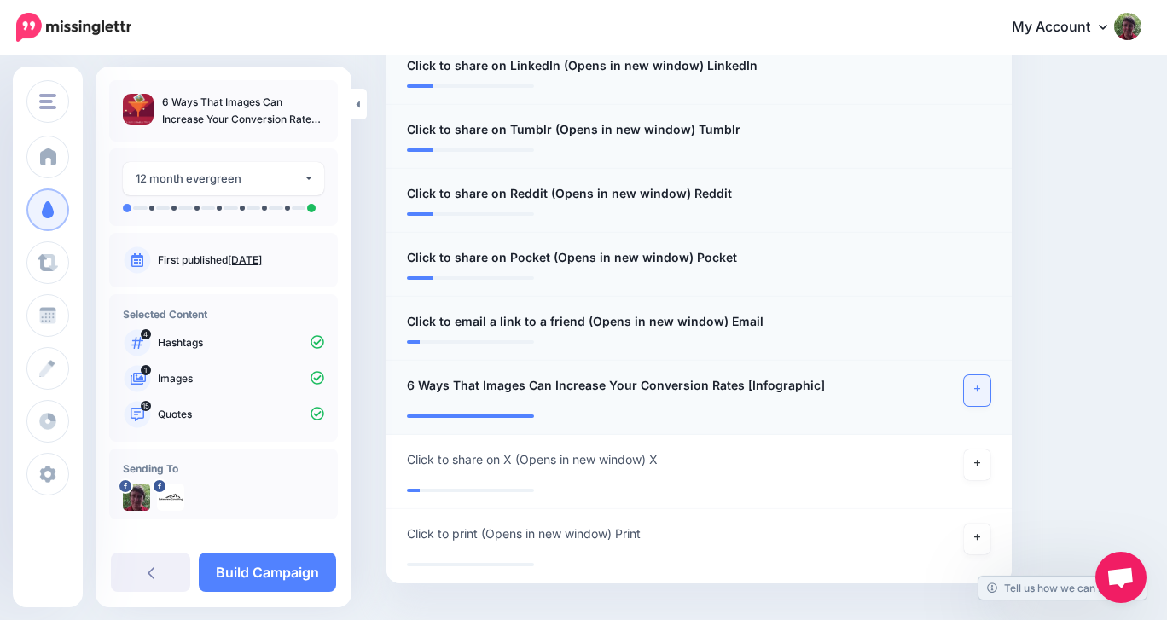
scroll to position [1225, 0]
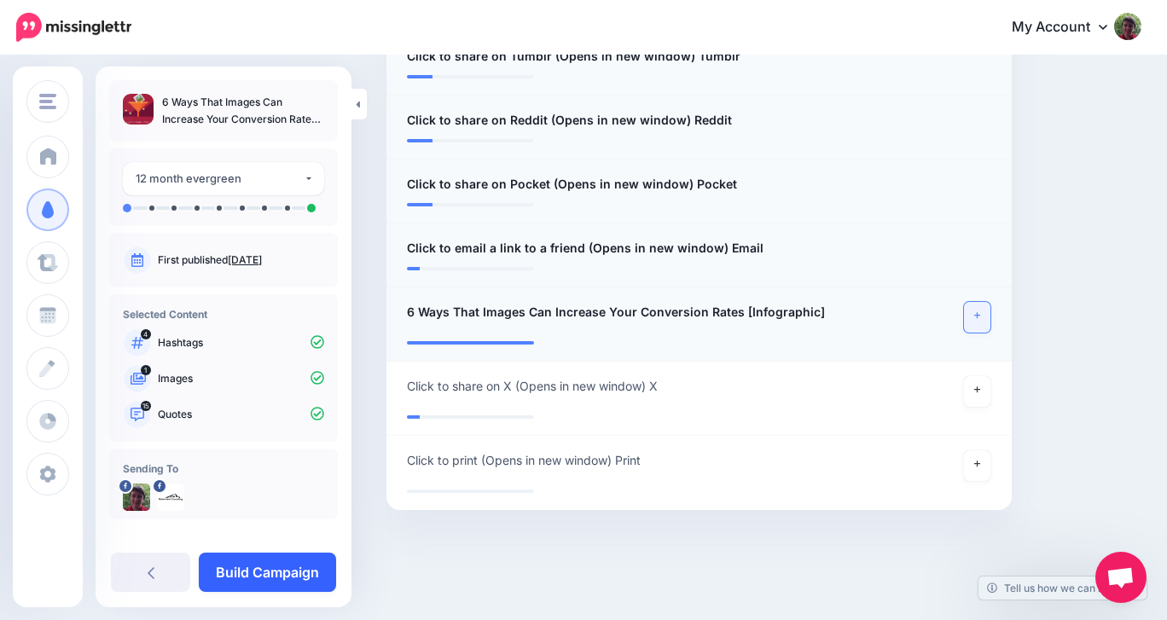
click at [268, 568] on link "Build Campaign" at bounding box center [267, 572] width 137 height 39
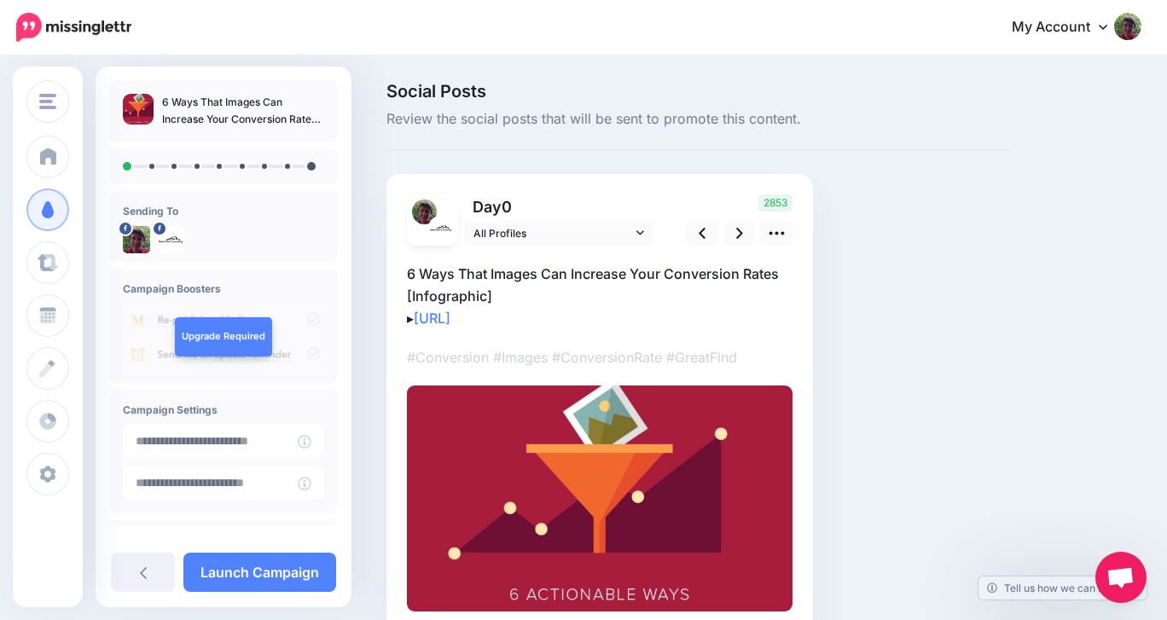
drag, startPoint x: 554, startPoint y: 318, endPoint x: 406, endPoint y: 280, distance: 152.5
click at [406, 280] on div "Day 0 All Profiles 0" at bounding box center [599, 403] width 427 height 458
copy p "6 Ways That Images Can Increase Your Conversion Rates [Infographic] ▸ https://l…"
click at [776, 229] on icon at bounding box center [777, 233] width 18 height 18
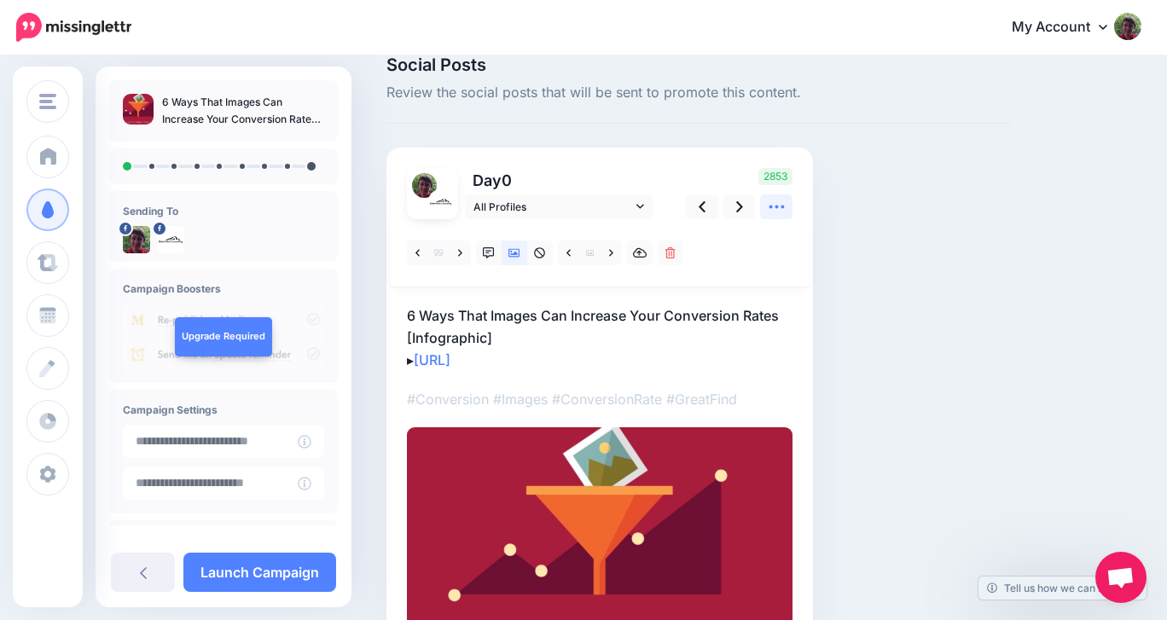
scroll to position [25, 0]
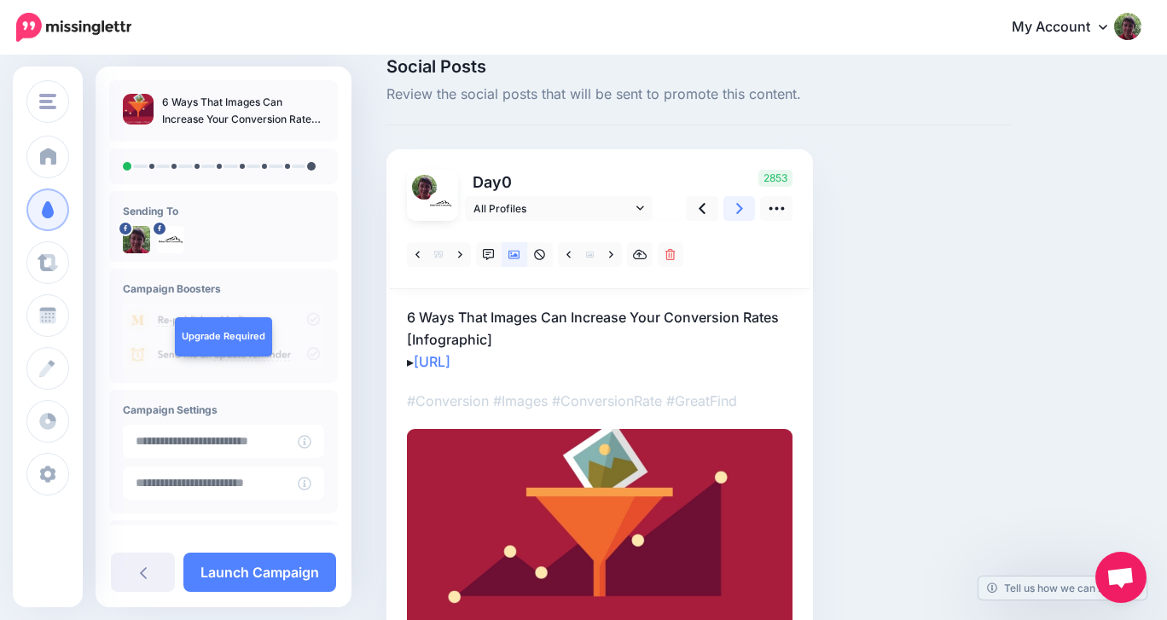
click at [740, 211] on icon at bounding box center [739, 209] width 7 height 18
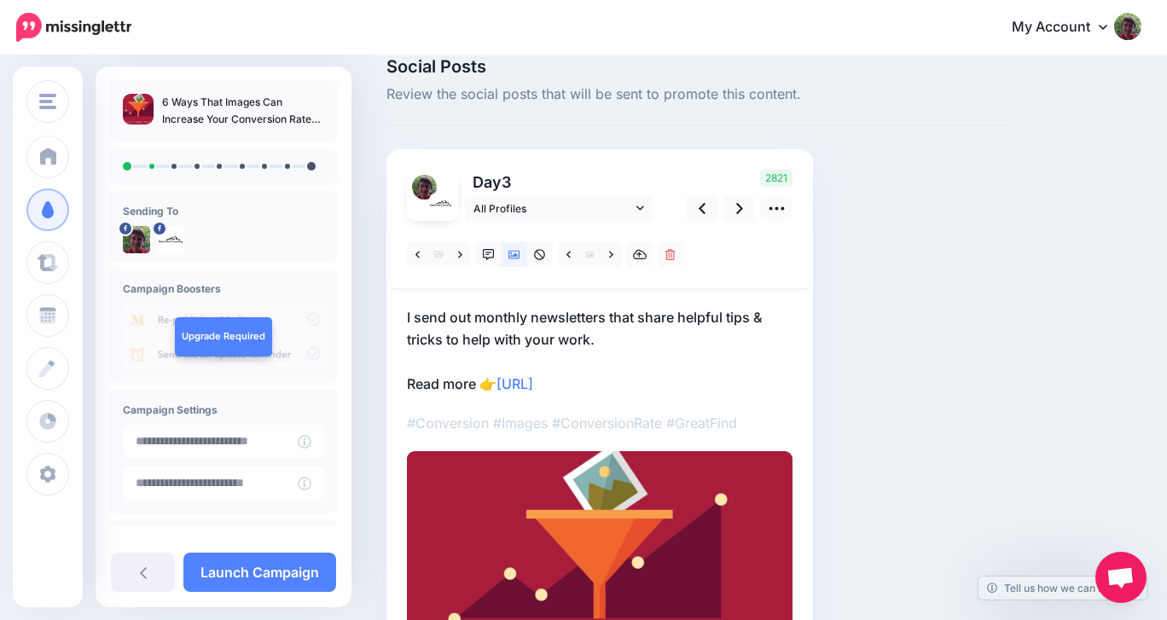
click at [405, 316] on div "Day 3 All Profiles 3" at bounding box center [599, 423] width 427 height 549
click at [408, 316] on p "I send out monthly newsletters that share helpful tips & tricks to help with yo…" at bounding box center [600, 350] width 386 height 89
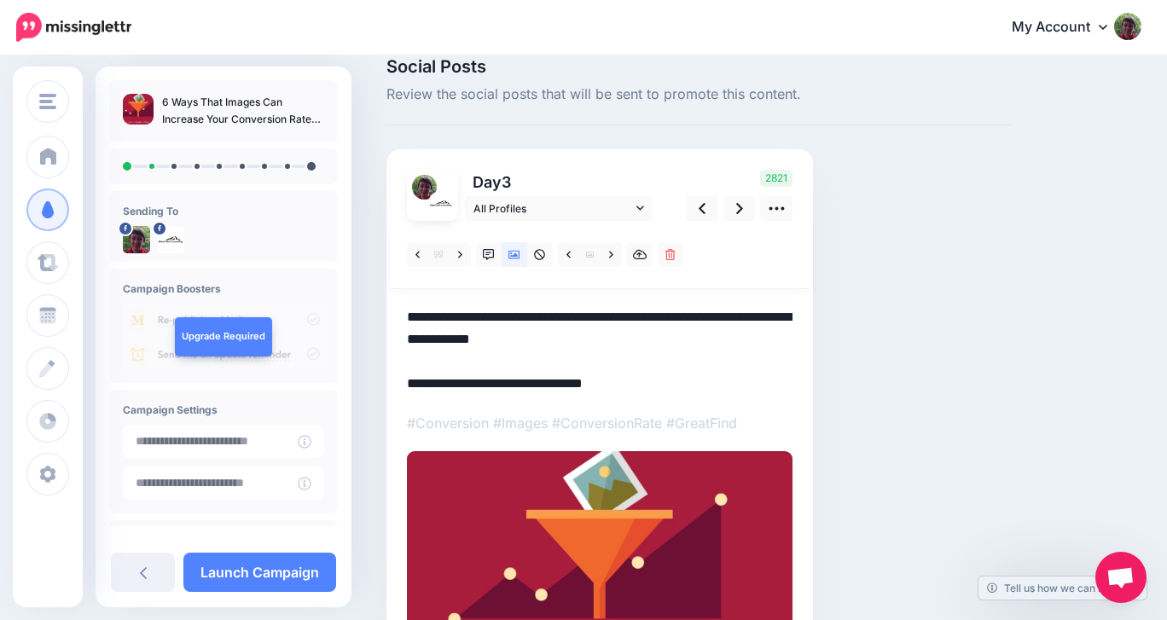
scroll to position [0, 0]
click at [408, 315] on textarea "**********" at bounding box center [600, 350] width 386 height 89
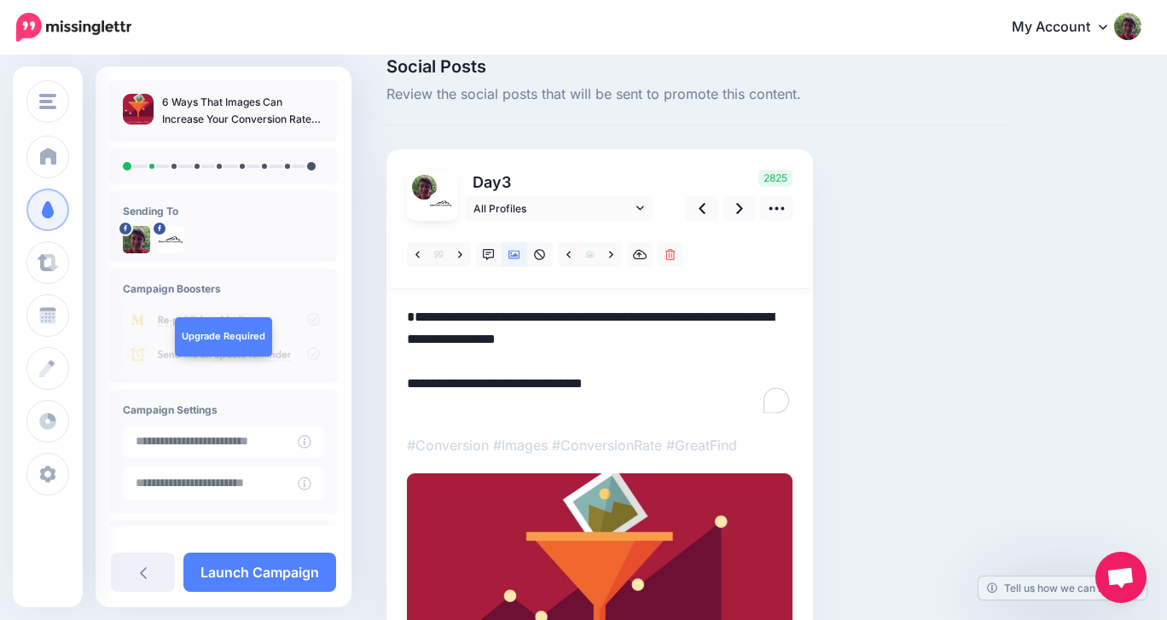
paste textarea "**********"
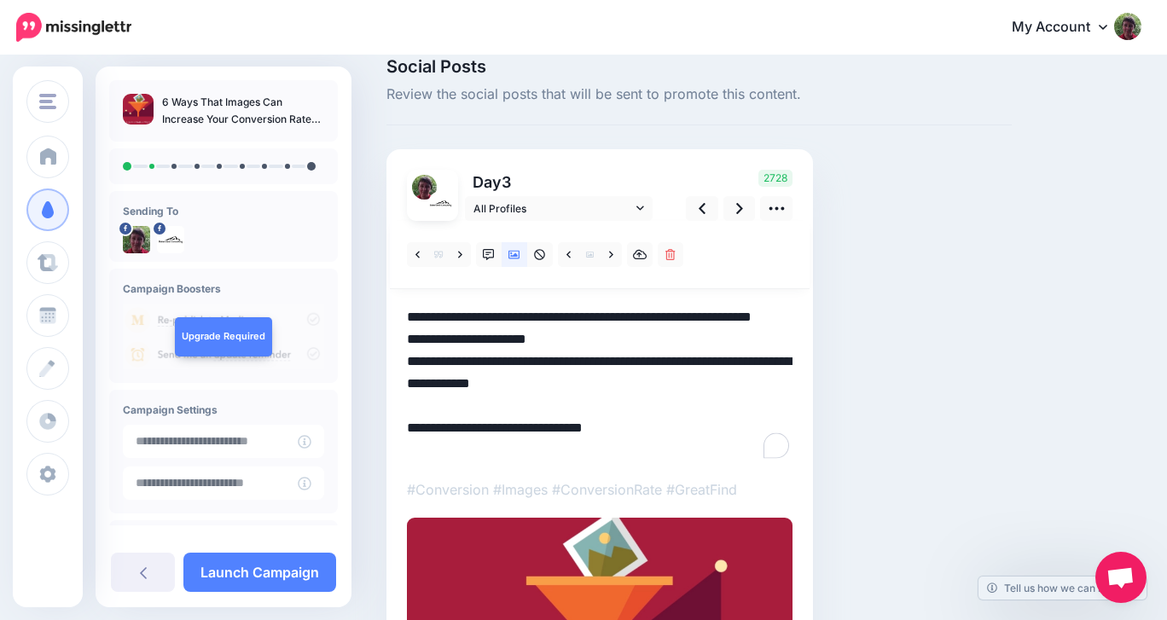
drag, startPoint x: 549, startPoint y: 361, endPoint x: 402, endPoint y: 368, distance: 146.9
click at [402, 369] on div "Day 3 All Profiles 3" at bounding box center [599, 456] width 427 height 615
click at [736, 206] on icon at bounding box center [739, 209] width 7 height 18
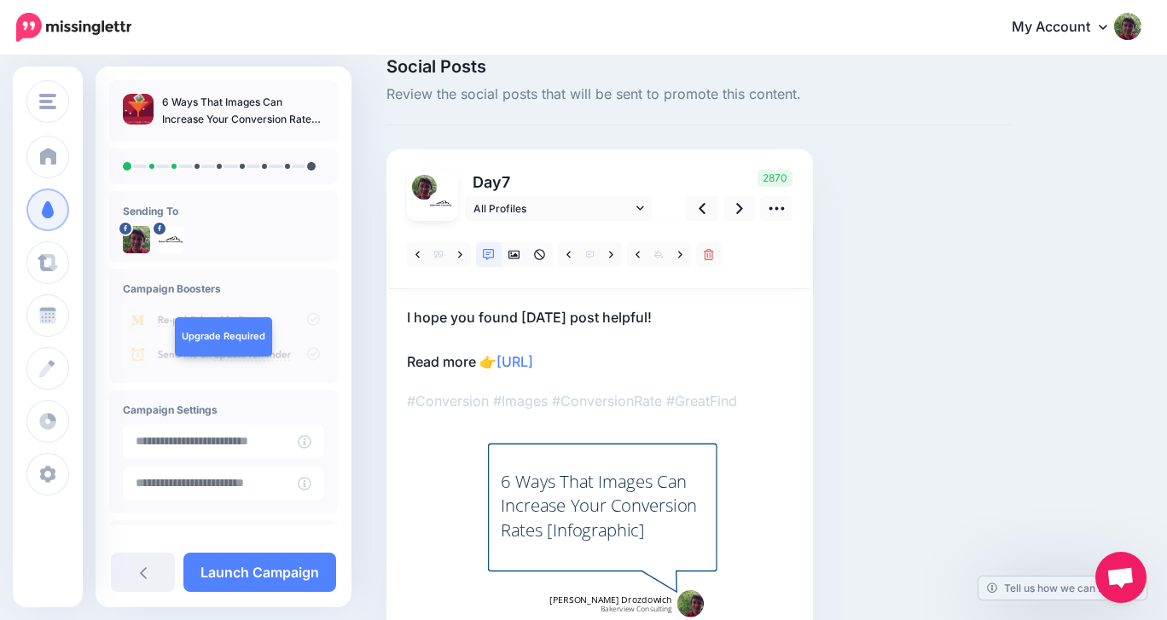
click at [653, 319] on p "I hope you found today's post helpful! Read more 👉 https://lttr.ai/AiWV1" at bounding box center [600, 339] width 386 height 67
drag, startPoint x: 653, startPoint y: 318, endPoint x: 405, endPoint y: 324, distance: 248.3
click at [404, 324] on div "Day 7 All Profiles 7" at bounding box center [599, 397] width 427 height 496
paste textarea "**********"
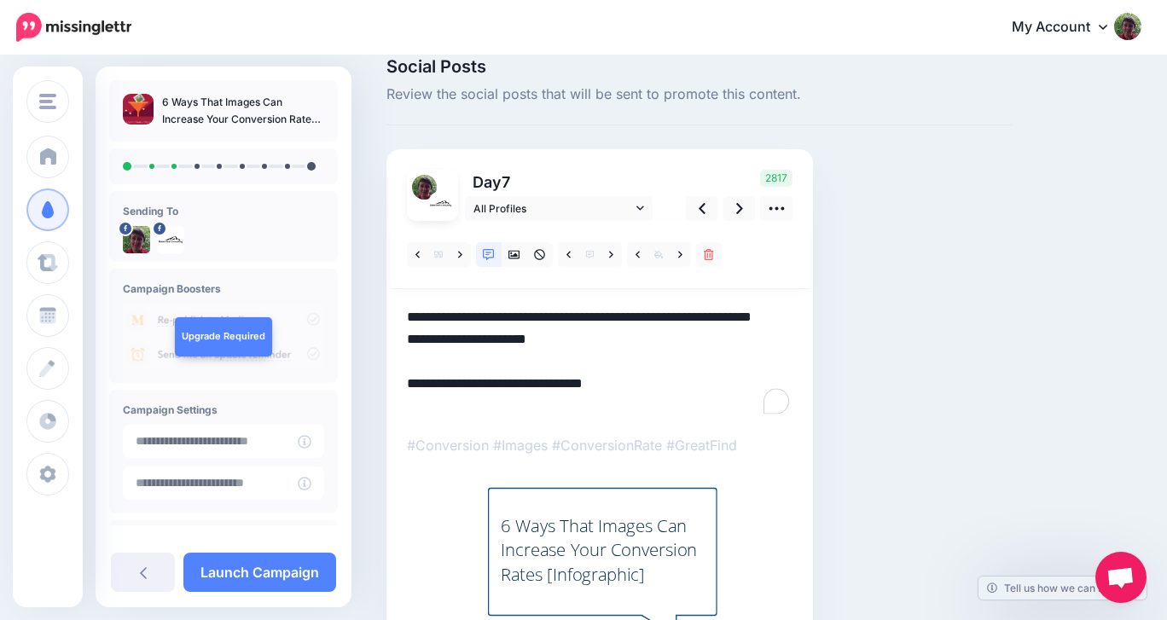
drag, startPoint x: 548, startPoint y: 363, endPoint x: 398, endPoint y: 369, distance: 149.4
click at [398, 369] on div "Day 7 All Profiles 7" at bounding box center [599, 419] width 427 height 540
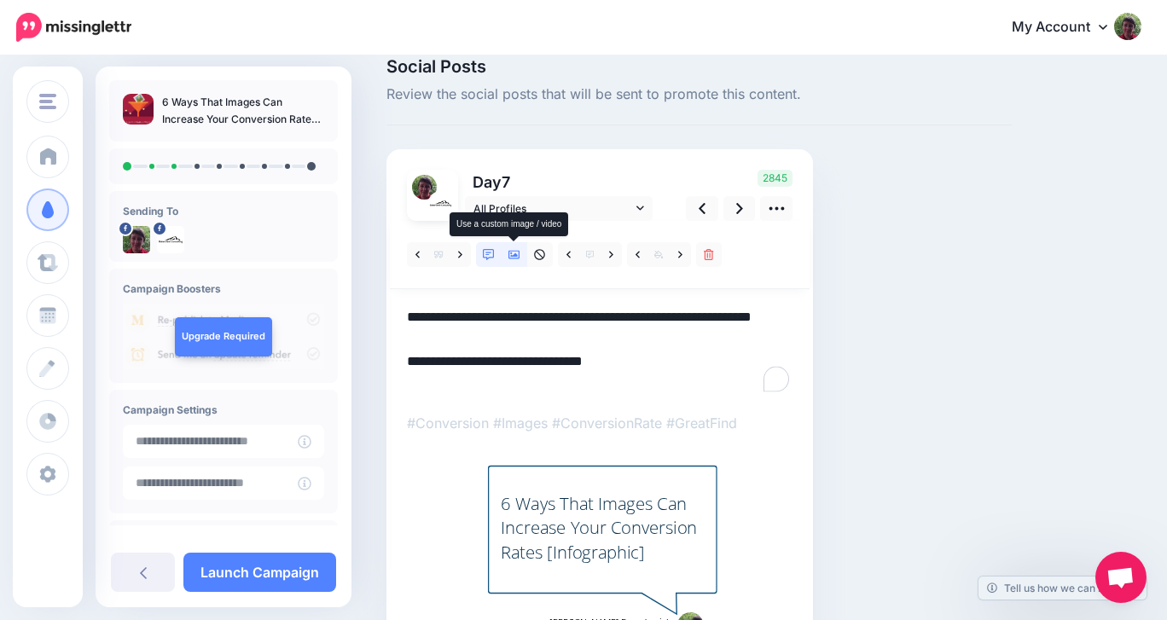
click at [514, 253] on icon at bounding box center [514, 255] width 12 height 12
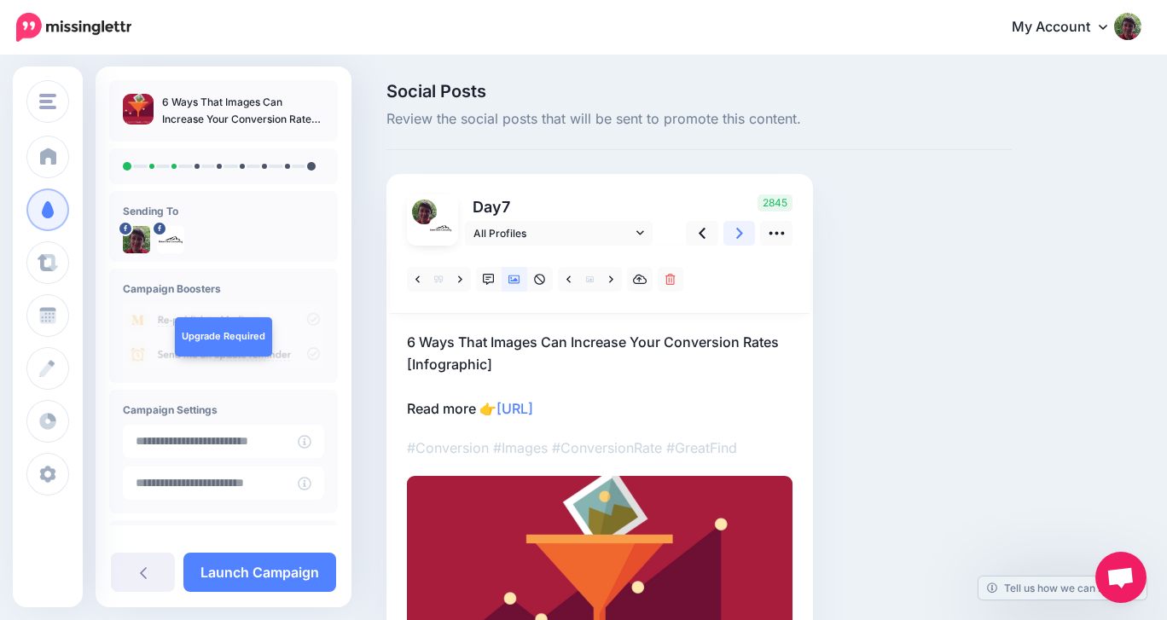
click at [742, 229] on icon at bounding box center [739, 233] width 7 height 18
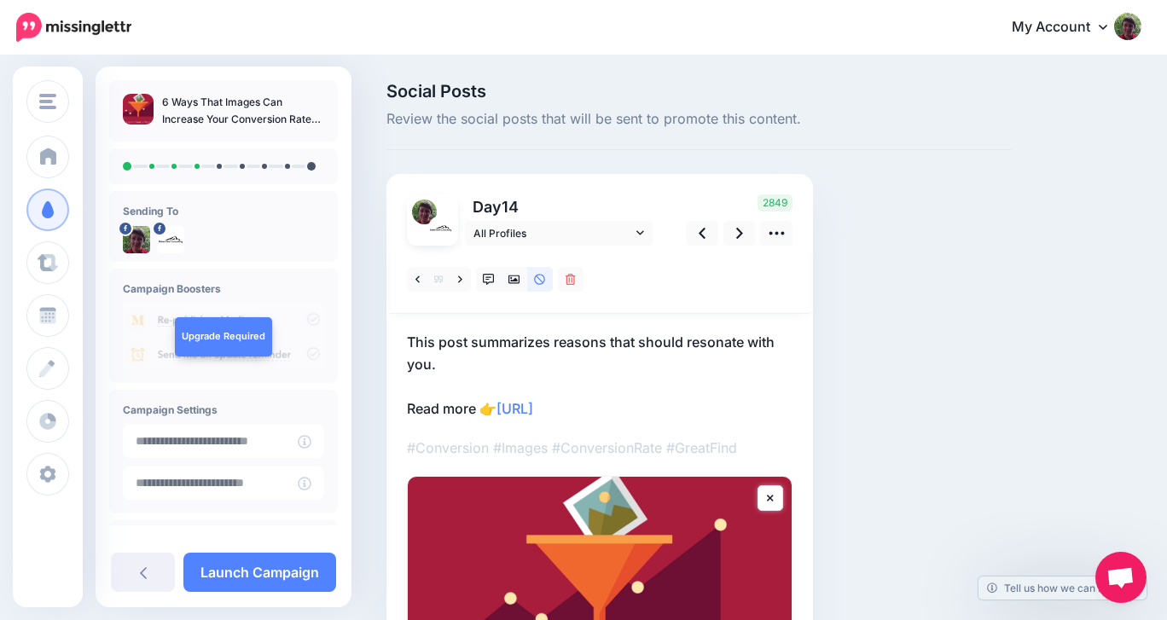
click at [439, 363] on p "This post summarizes reasons that should resonate with you. Read more 👉 https:/…" at bounding box center [600, 375] width 386 height 89
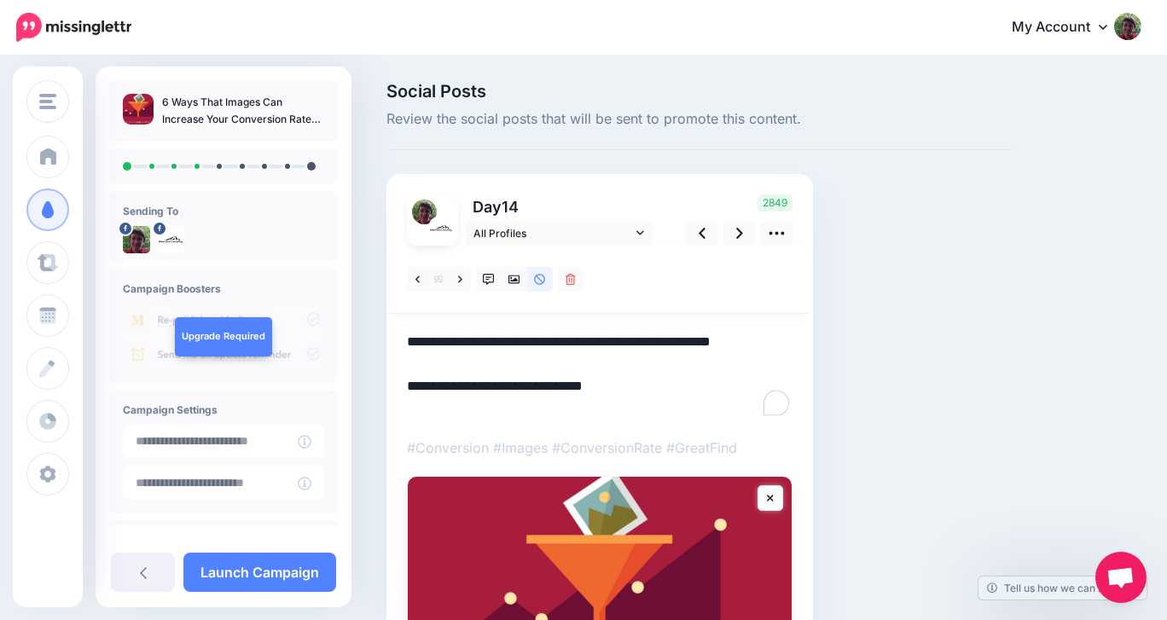
drag, startPoint x: 443, startPoint y: 373, endPoint x: 403, endPoint y: 343, distance: 50.0
click at [401, 342] on div "Day 14 All Profiles" at bounding box center [599, 480] width 427 height 613
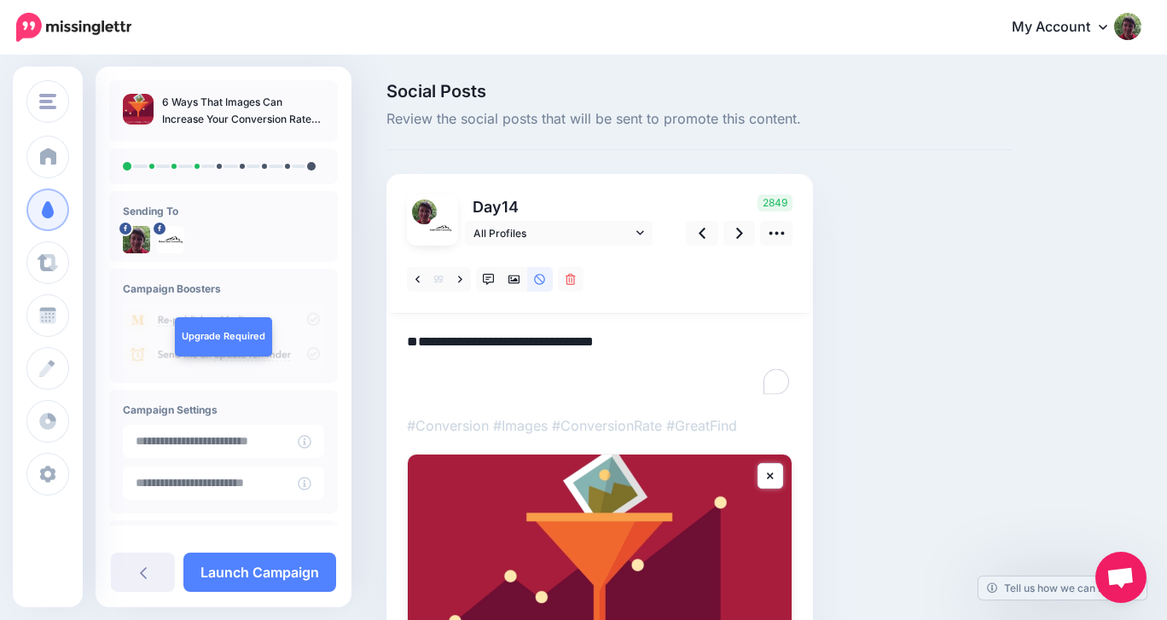
paste textarea "**********"
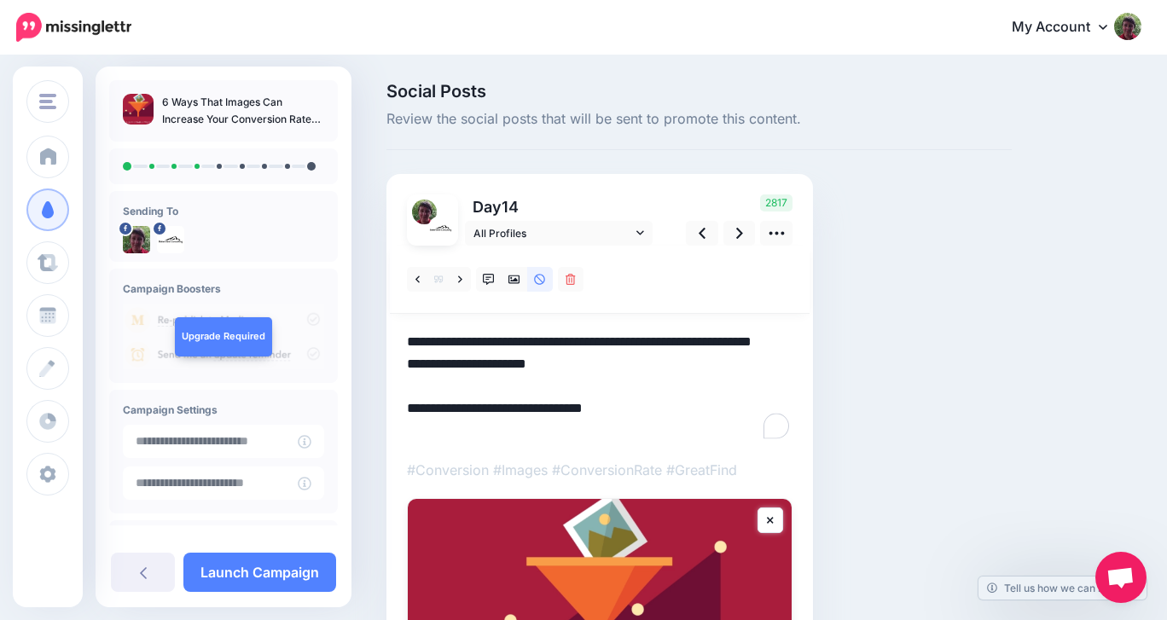
drag, startPoint x: 548, startPoint y: 387, endPoint x: 395, endPoint y: 390, distance: 152.7
click at [395, 390] on div "Day 14 All Profiles" at bounding box center [599, 491] width 427 height 635
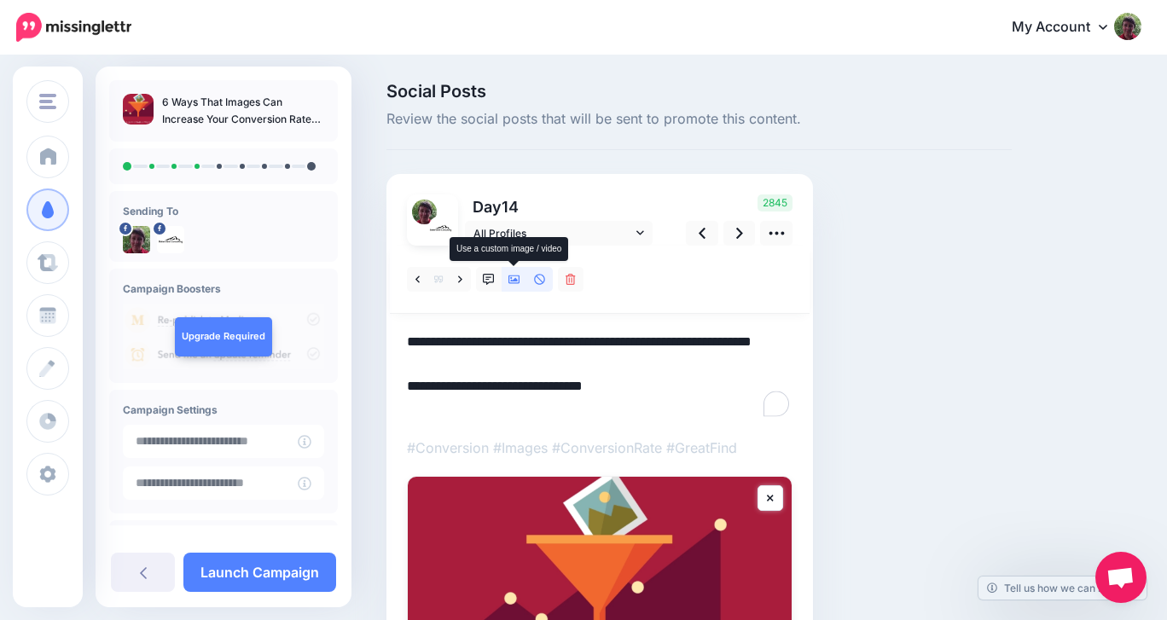
click at [508, 276] on icon at bounding box center [514, 280] width 12 height 12
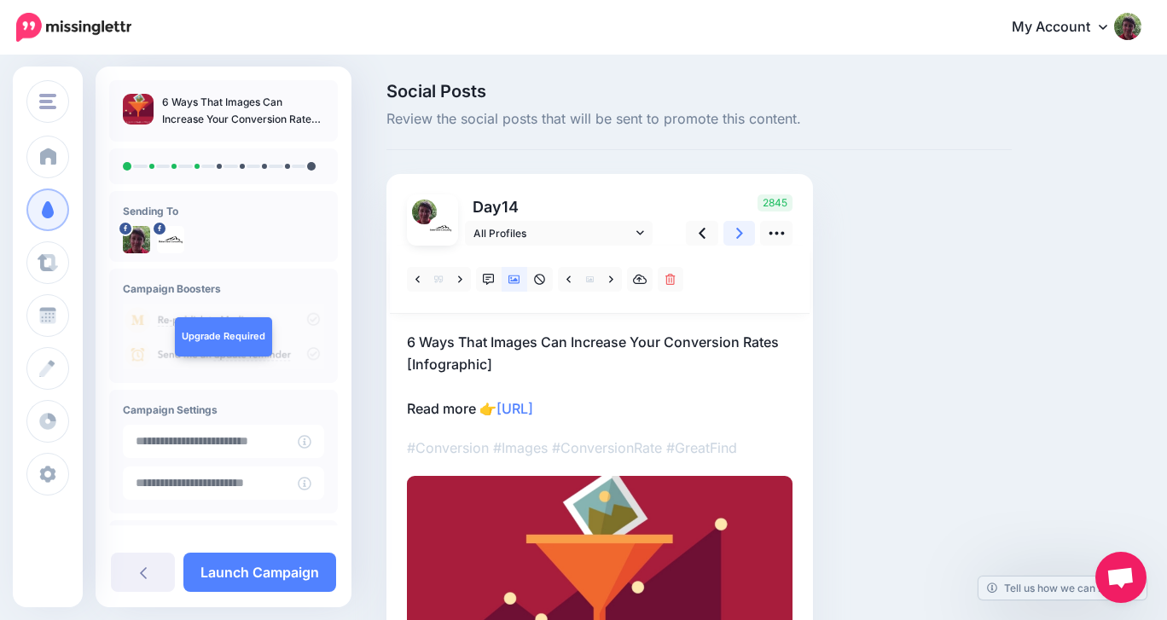
click at [736, 231] on icon at bounding box center [739, 233] width 7 height 18
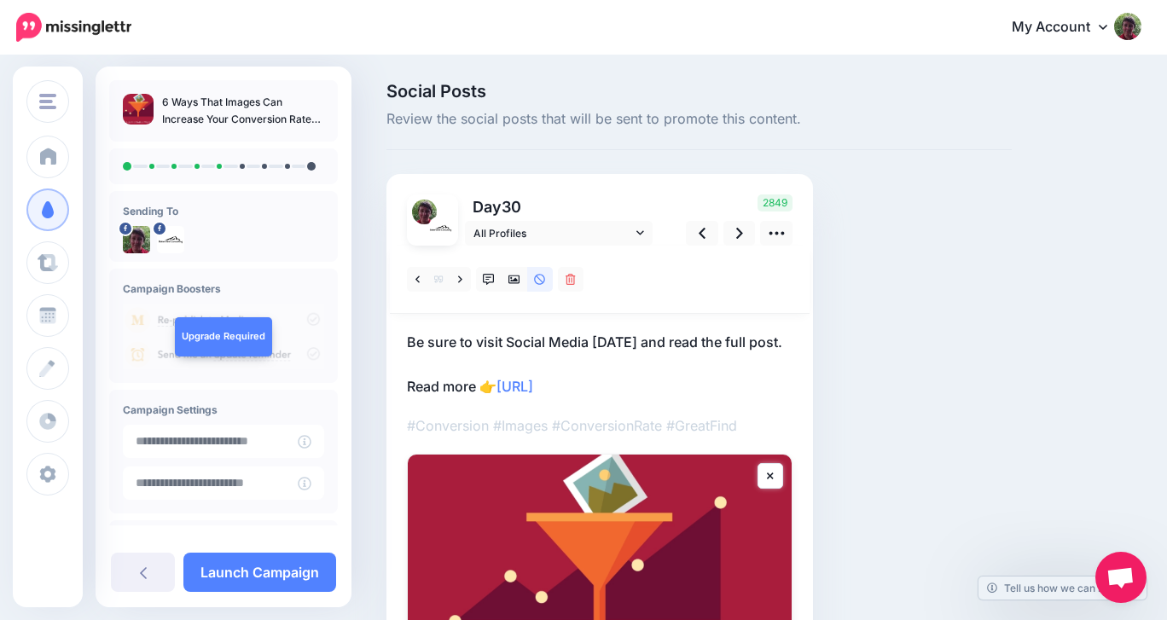
click at [406, 342] on div "Day 30 All Profiles" at bounding box center [599, 469] width 427 height 590
click at [408, 338] on p "Be sure to visit Social Media Today and read the full post. Read more 👉 https:/…" at bounding box center [600, 364] width 386 height 67
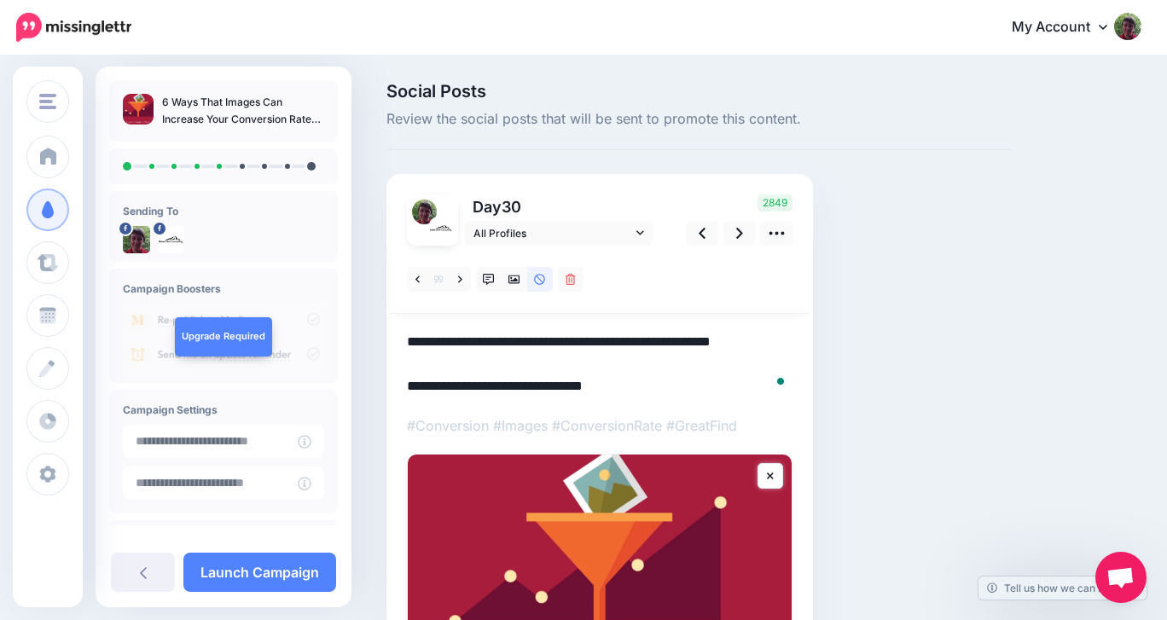
click at [408, 338] on textarea "**********" at bounding box center [600, 364] width 386 height 67
paste textarea "**********"
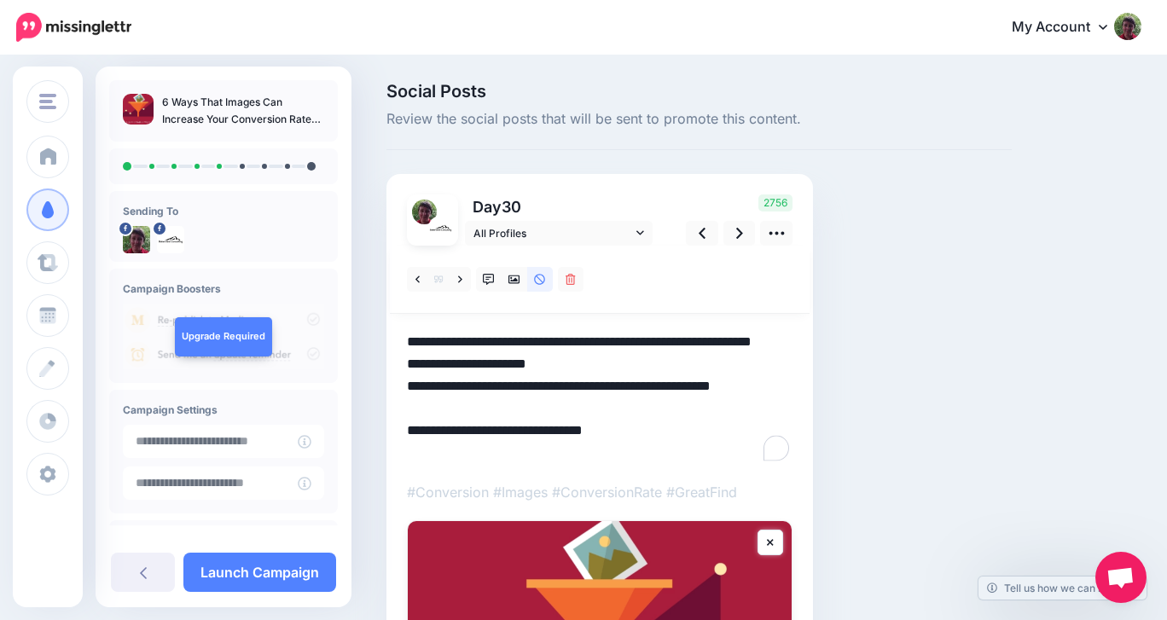
click at [392, 406] on div "Day 30 All Profiles" at bounding box center [599, 502] width 427 height 657
drag, startPoint x: 407, startPoint y: 385, endPoint x: 398, endPoint y: 422, distance: 38.5
click at [398, 422] on div "Day 30 All Profiles" at bounding box center [599, 502] width 427 height 657
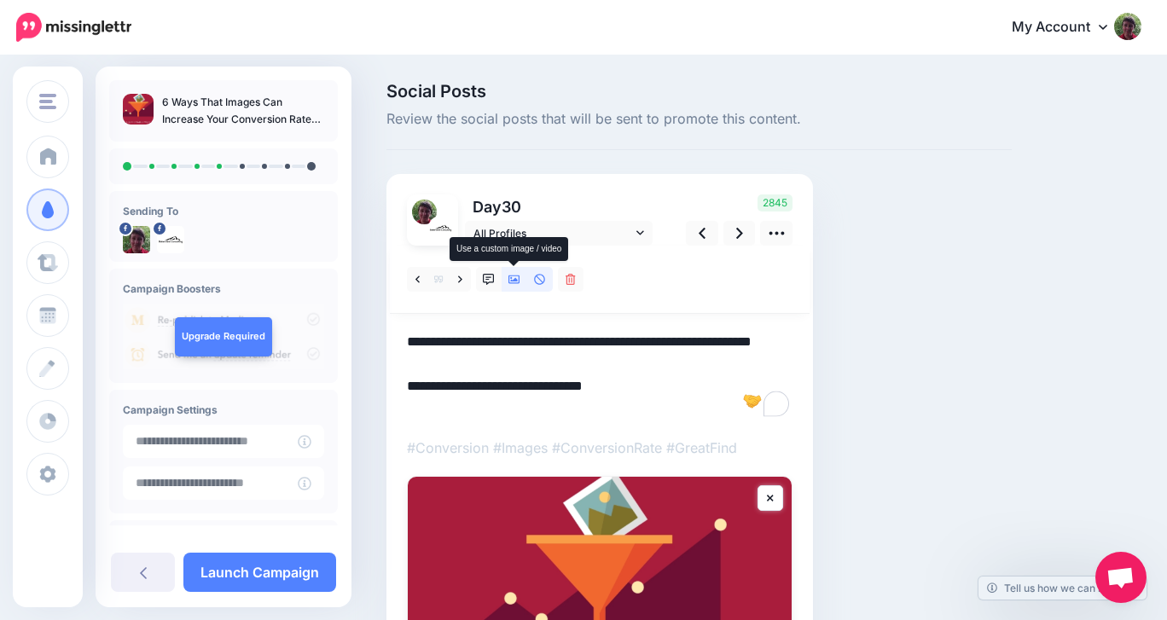
click at [510, 281] on icon at bounding box center [514, 280] width 12 height 12
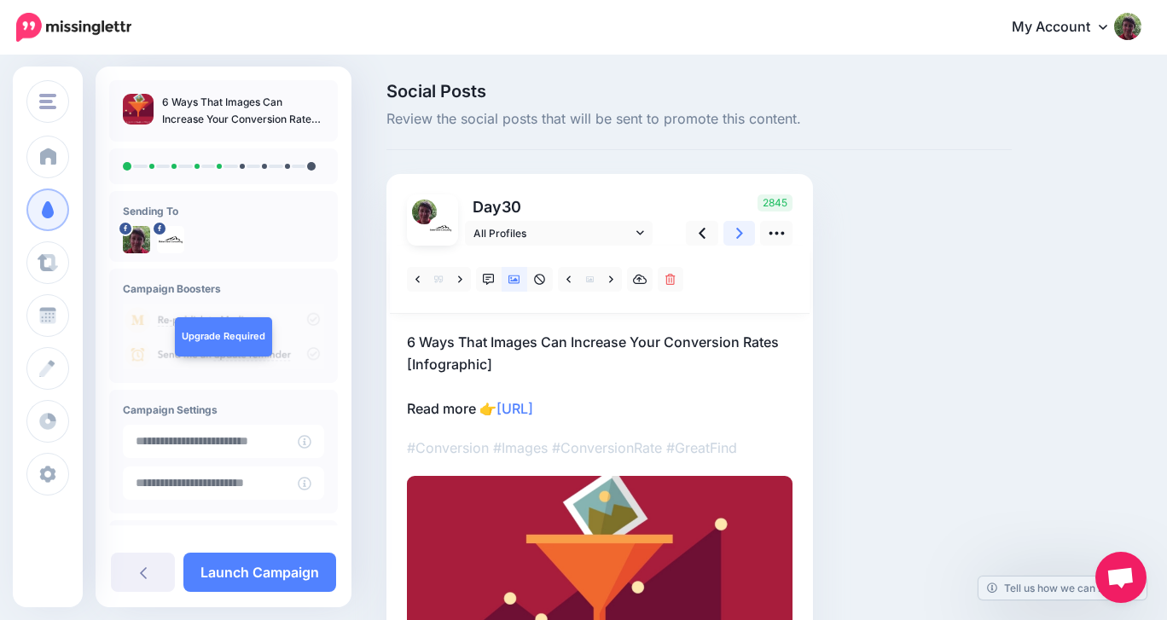
click at [735, 230] on link at bounding box center [739, 233] width 32 height 25
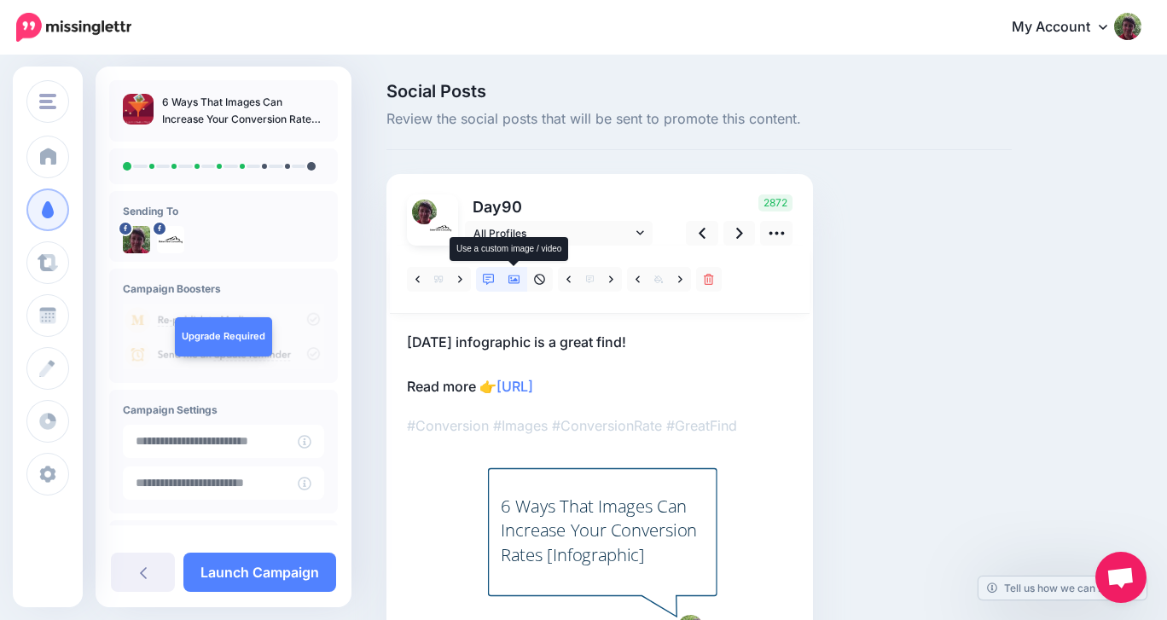
click at [512, 276] on icon at bounding box center [514, 280] width 12 height 12
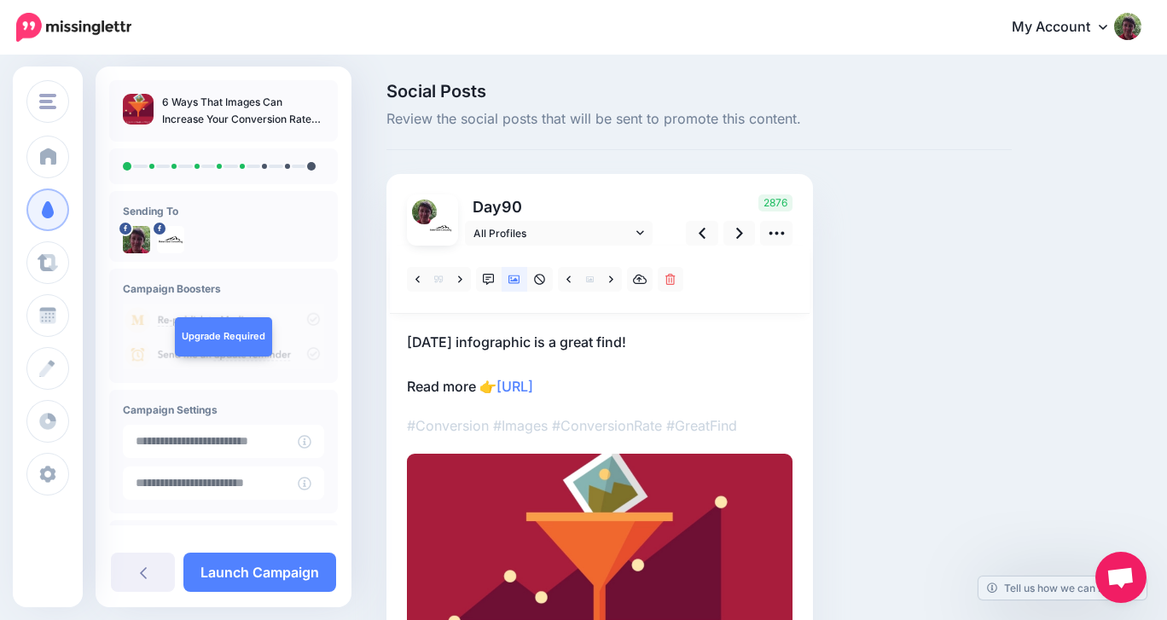
drag, startPoint x: 637, startPoint y: 341, endPoint x: 408, endPoint y: 348, distance: 229.6
click at [407, 347] on p "Today's infographic is a great find! Read more 👉 https://lttr.ai/AiWV1" at bounding box center [600, 364] width 386 height 67
paste textarea "**********"
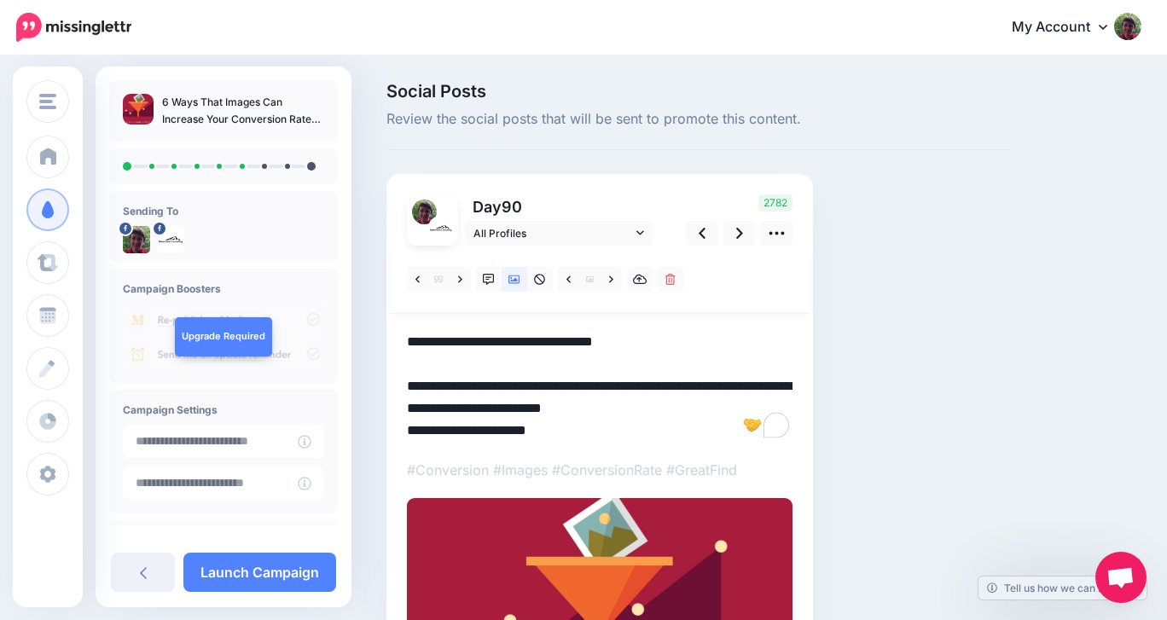
drag, startPoint x: 639, startPoint y: 384, endPoint x: 405, endPoint y: 340, distance: 237.9
click at [405, 340] on div "Day 90 All Profiles" at bounding box center [599, 459] width 427 height 571
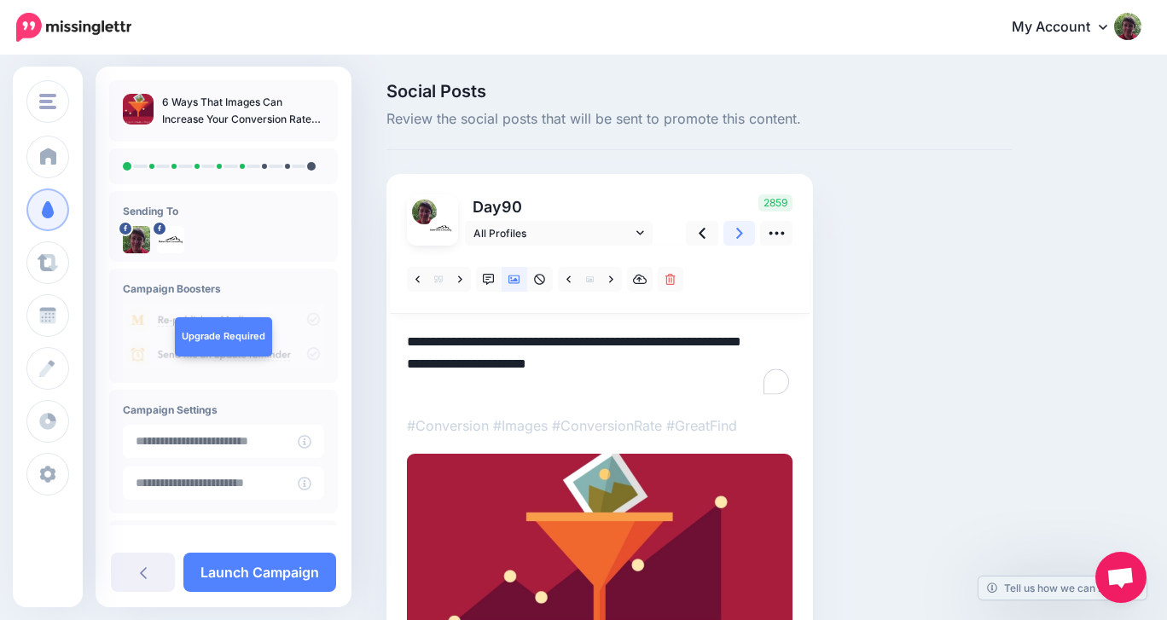
click at [736, 234] on icon at bounding box center [739, 233] width 7 height 18
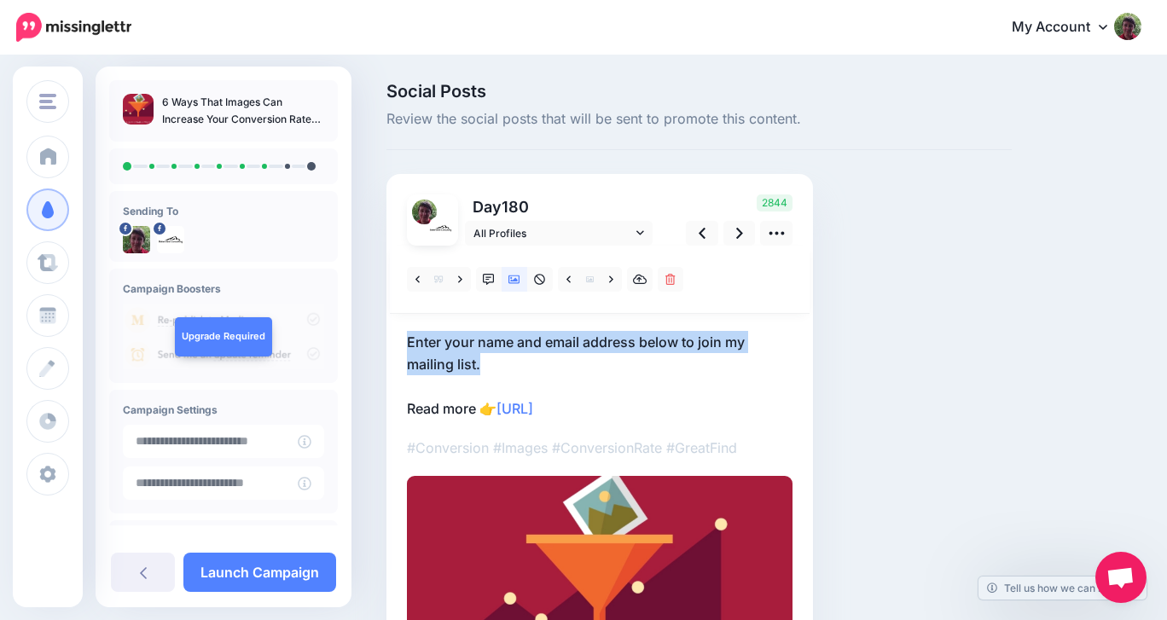
drag, startPoint x: 479, startPoint y: 367, endPoint x: 398, endPoint y: 338, distance: 86.9
click at [398, 337] on div "Day 180 All Profiles" at bounding box center [599, 448] width 427 height 549
click at [700, 227] on icon at bounding box center [702, 233] width 7 height 18
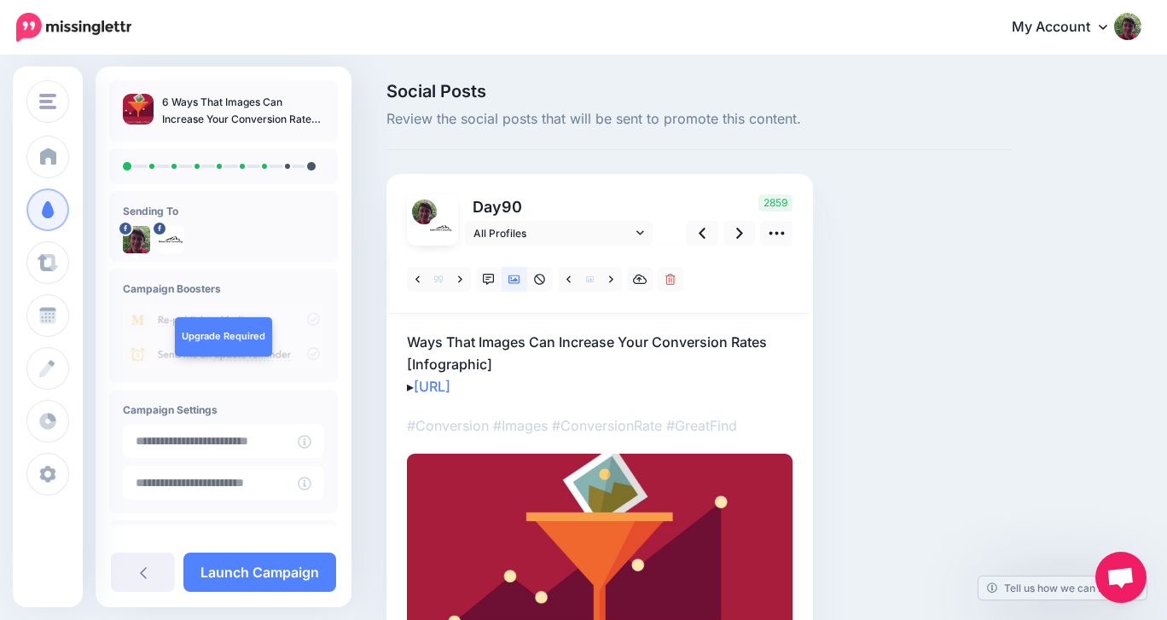
drag, startPoint x: 560, startPoint y: 386, endPoint x: 414, endPoint y: 340, distance: 154.1
click at [409, 340] on p "Ways That Images Can Increase Your Conversion Rates [Infographic] ▸ https://ltt…" at bounding box center [600, 364] width 386 height 67
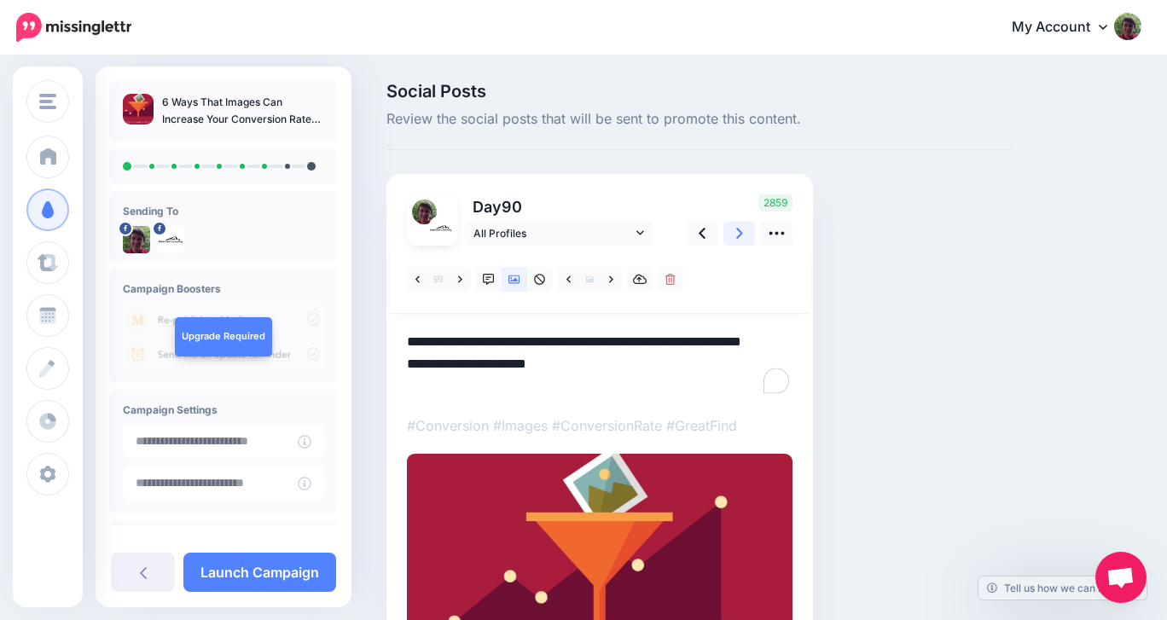
click at [739, 229] on icon at bounding box center [739, 233] width 7 height 11
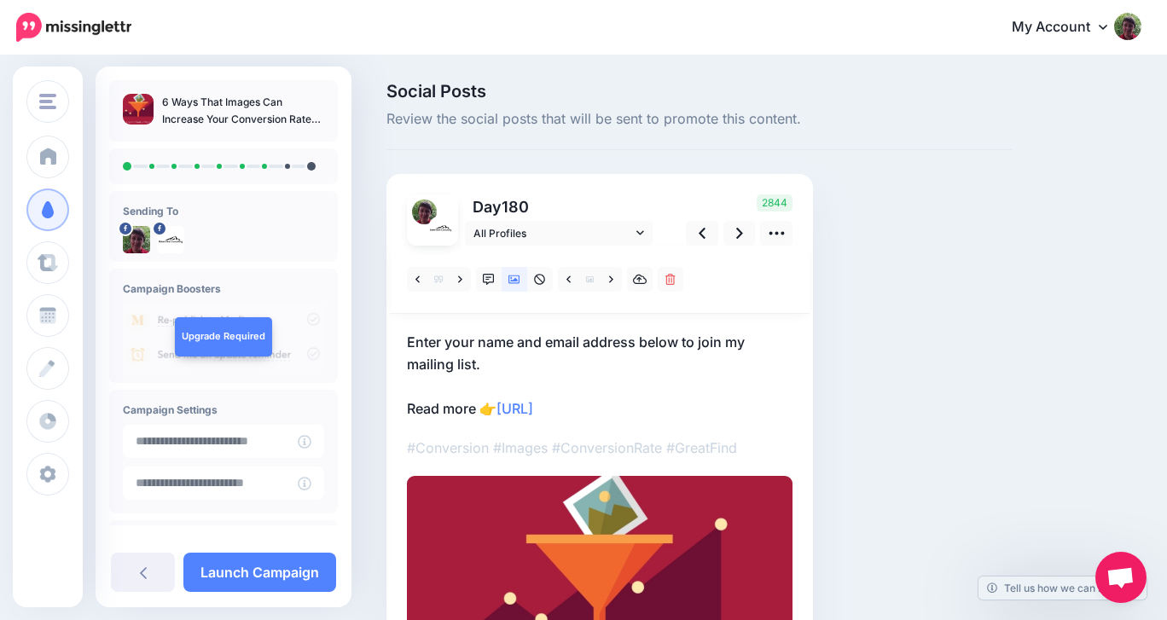
click at [508, 367] on p "Enter your name and email address below to join my mailing list. Read more 👉 ht…" at bounding box center [600, 375] width 386 height 89
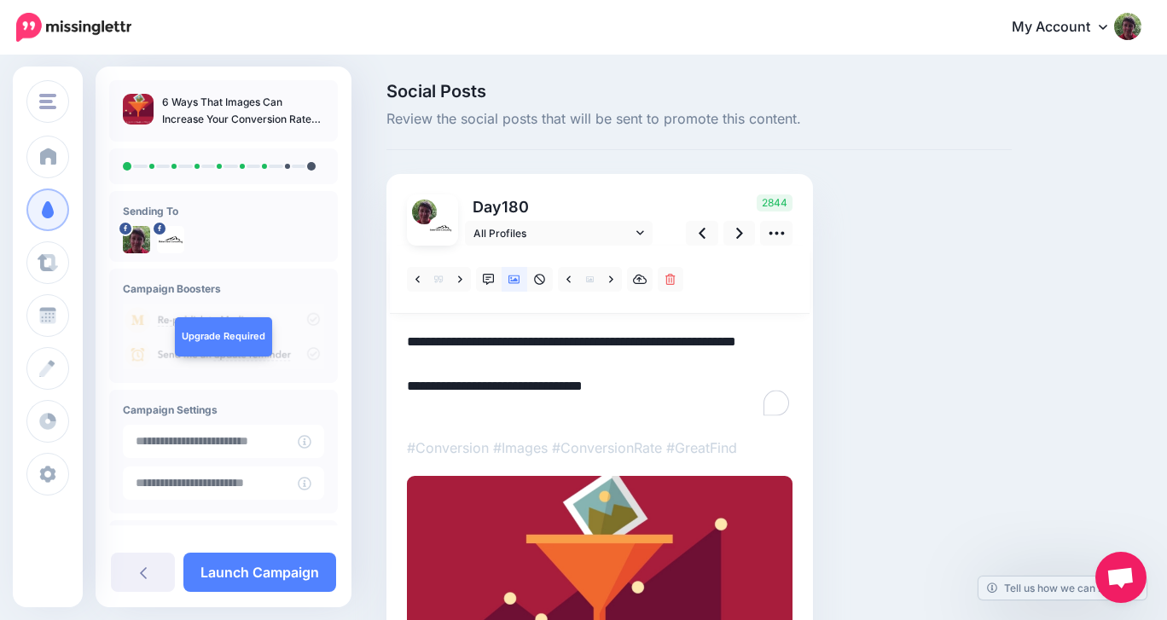
drag, startPoint x: 490, startPoint y: 364, endPoint x: 400, endPoint y: 340, distance: 92.9
click at [400, 340] on div "Day 180 All Profiles" at bounding box center [599, 448] width 427 height 549
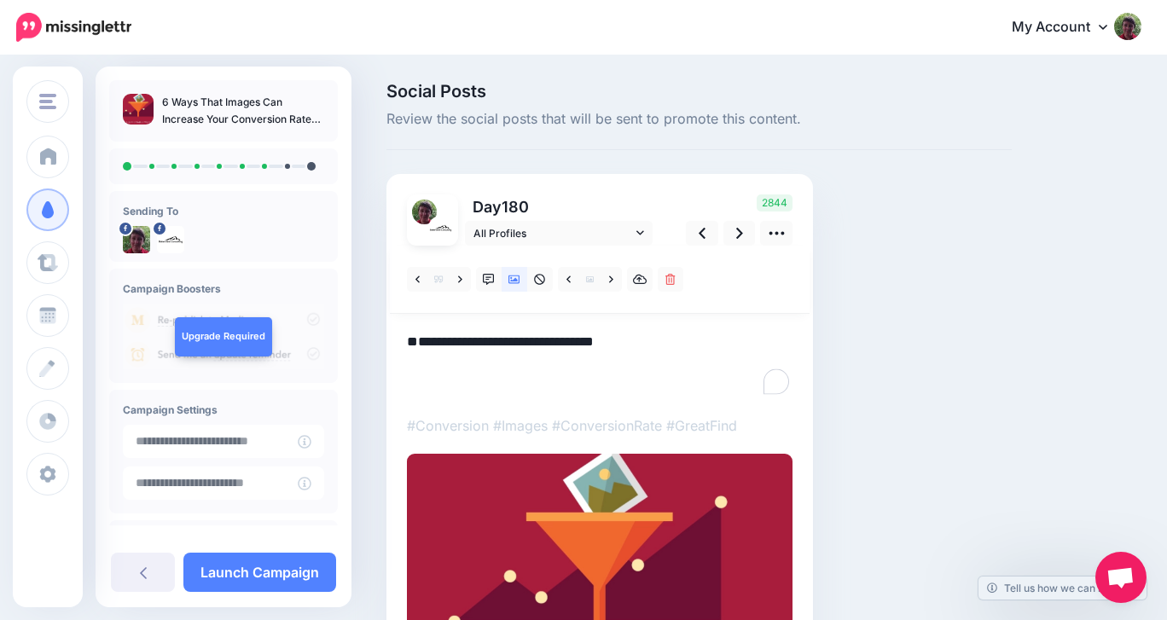
paste textarea "**********"
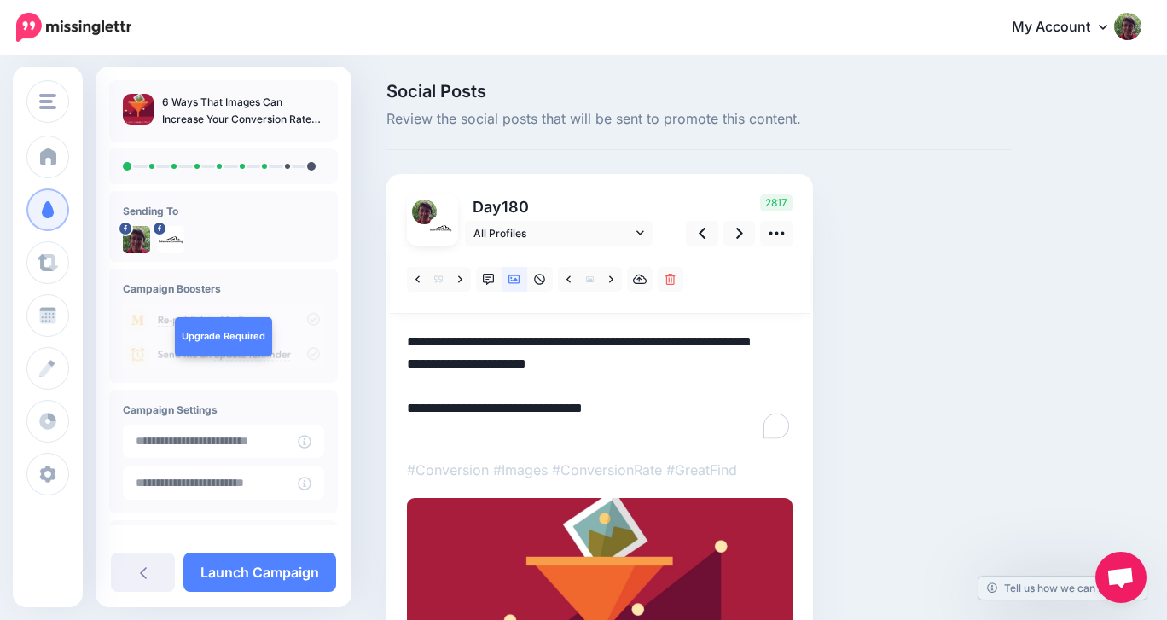
drag, startPoint x: 548, startPoint y: 386, endPoint x: 406, endPoint y: 390, distance: 141.7
click at [406, 390] on div "Day 180 All Profiles" at bounding box center [599, 459] width 427 height 571
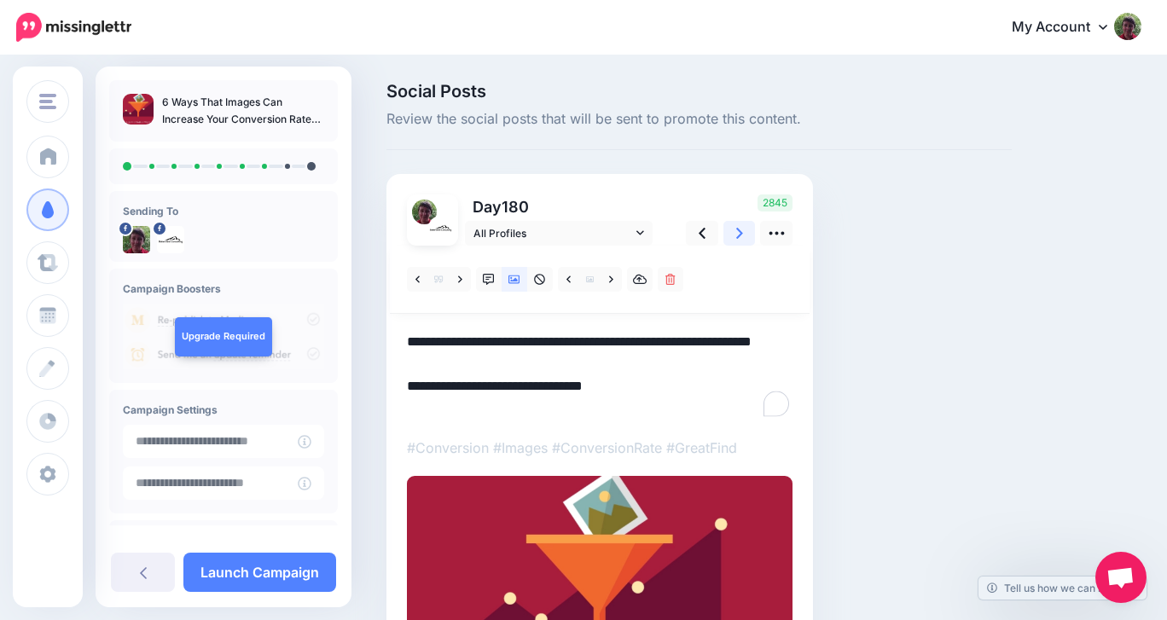
click at [739, 233] on icon at bounding box center [739, 233] width 7 height 18
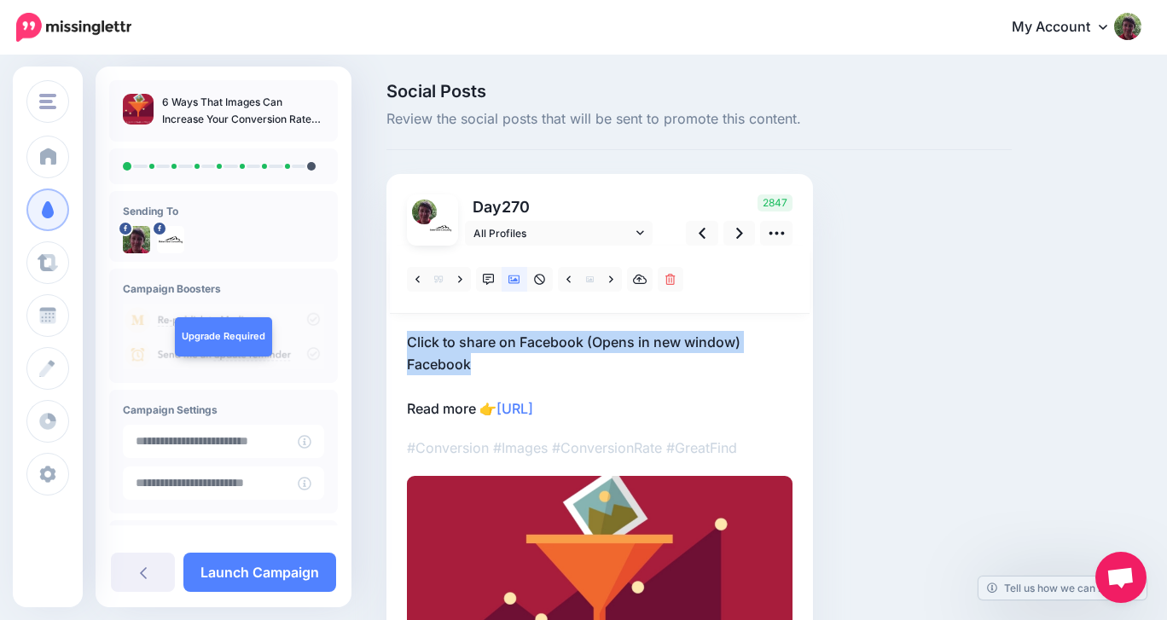
drag, startPoint x: 479, startPoint y: 363, endPoint x: 398, endPoint y: 345, distance: 83.0
click at [398, 345] on div "Day 270 All Profiles" at bounding box center [599, 448] width 427 height 549
click at [472, 373] on p "Click to share on Facebook (Opens in new window) Facebook Read more 👉 https://l…" at bounding box center [600, 375] width 386 height 89
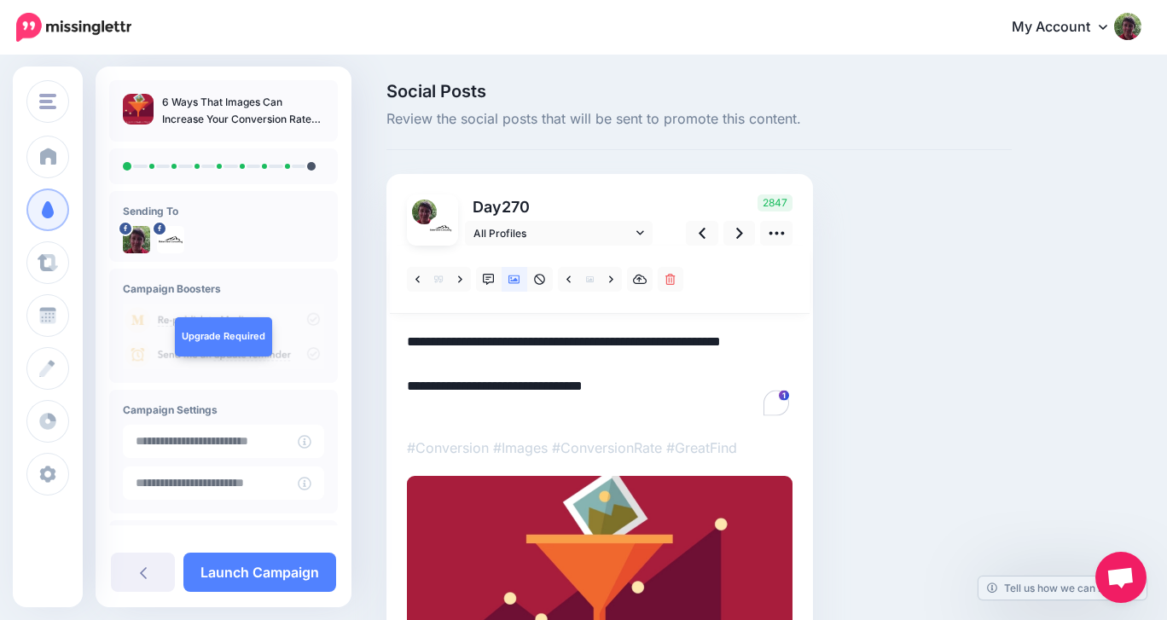
click at [487, 368] on textarea "**********" at bounding box center [600, 375] width 386 height 89
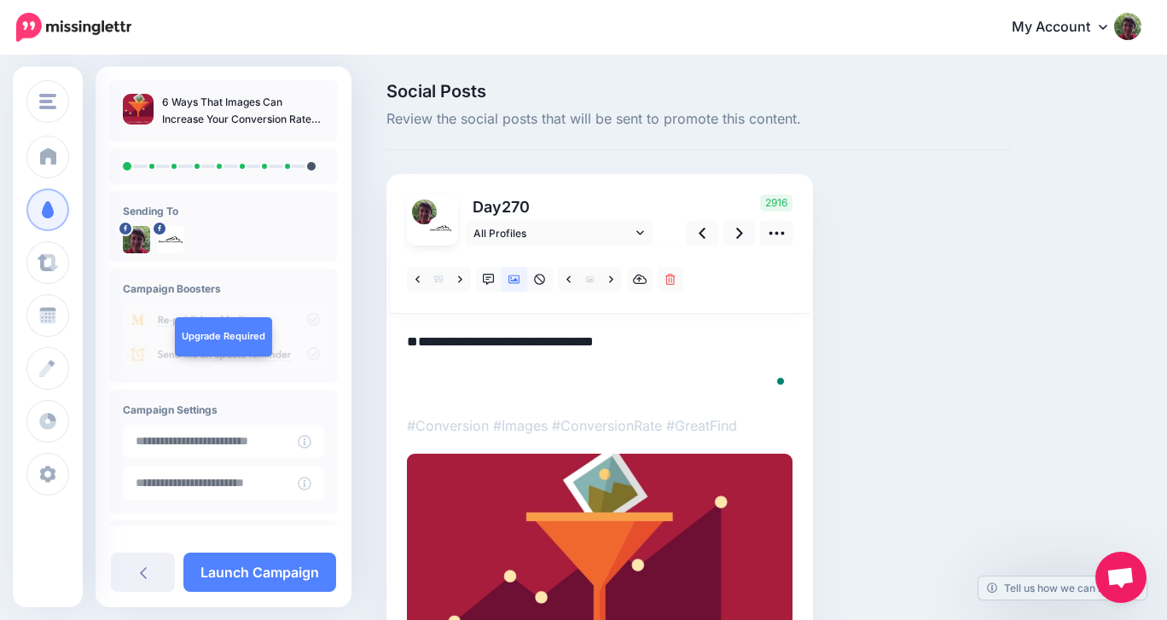
paste textarea "**********"
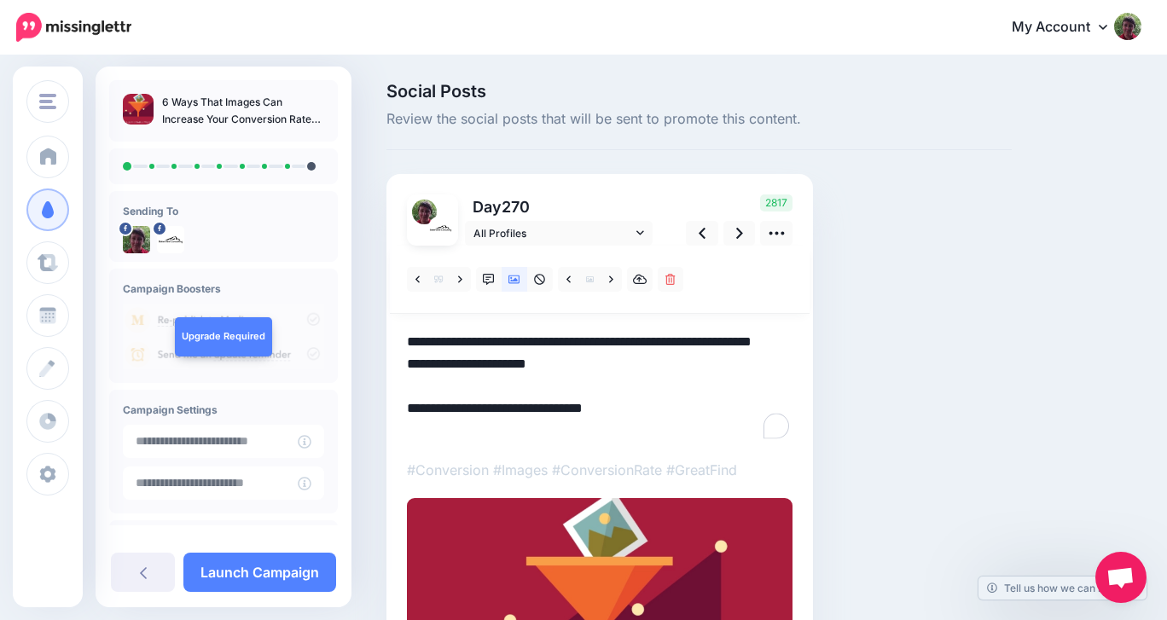
drag, startPoint x: 555, startPoint y: 391, endPoint x: 400, endPoint y: 394, distance: 155.3
click at [397, 393] on div "Day 270 All Profiles" at bounding box center [599, 459] width 427 height 571
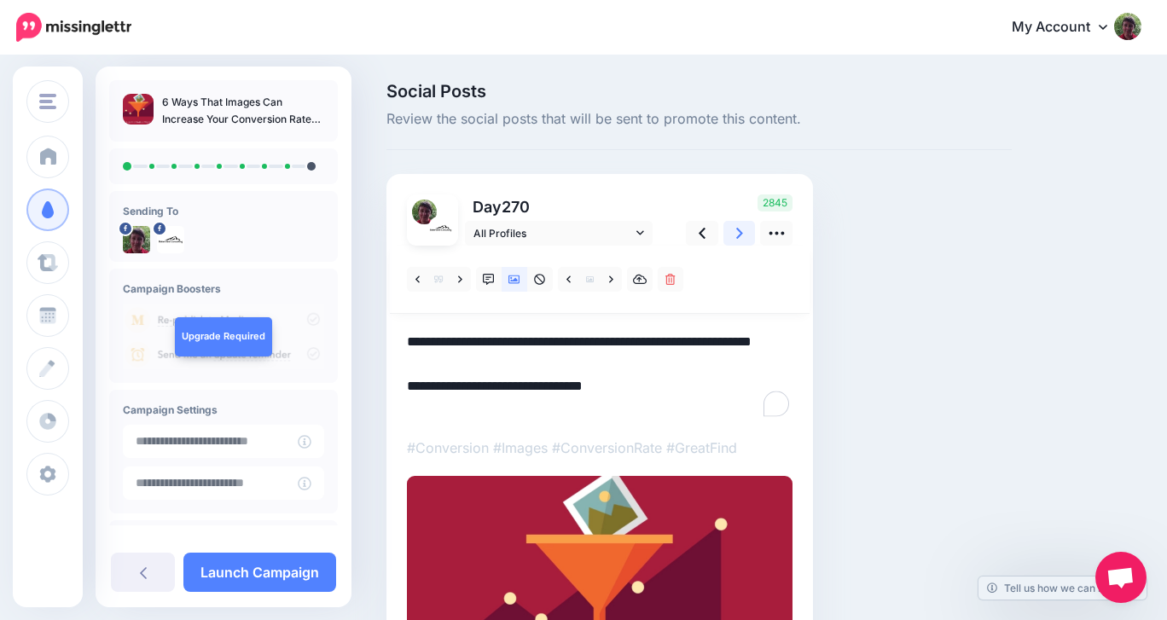
click at [735, 229] on link at bounding box center [739, 233] width 32 height 25
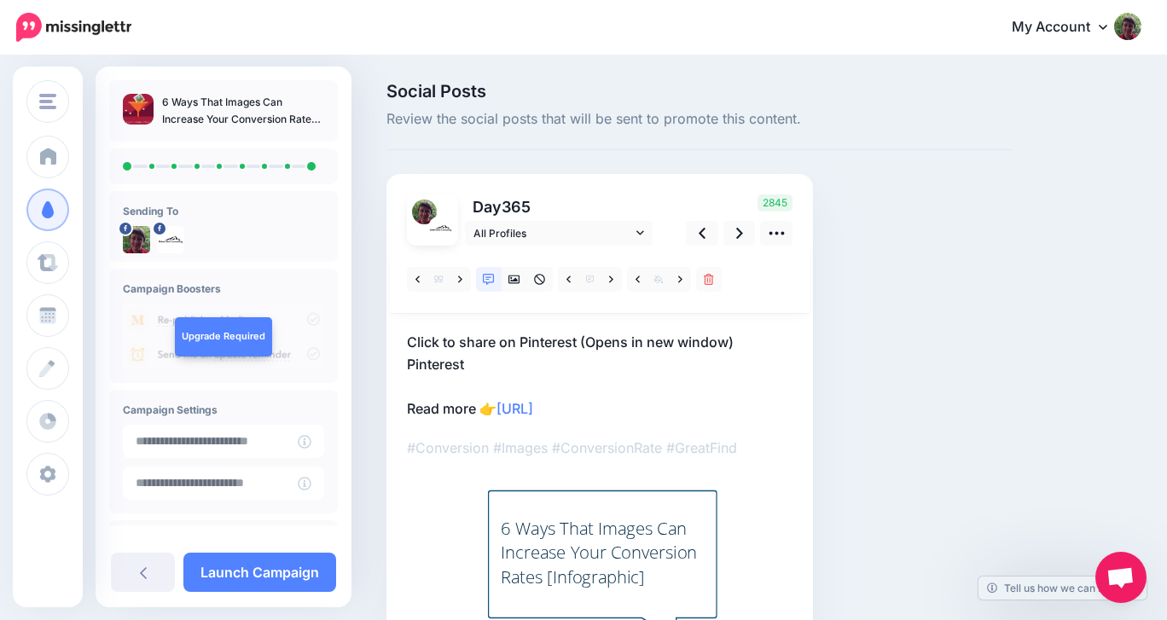
click at [480, 361] on p "Click to share on Pinterest (Opens in new window) Pinterest Read more 👉 https:/…" at bounding box center [600, 375] width 386 height 89
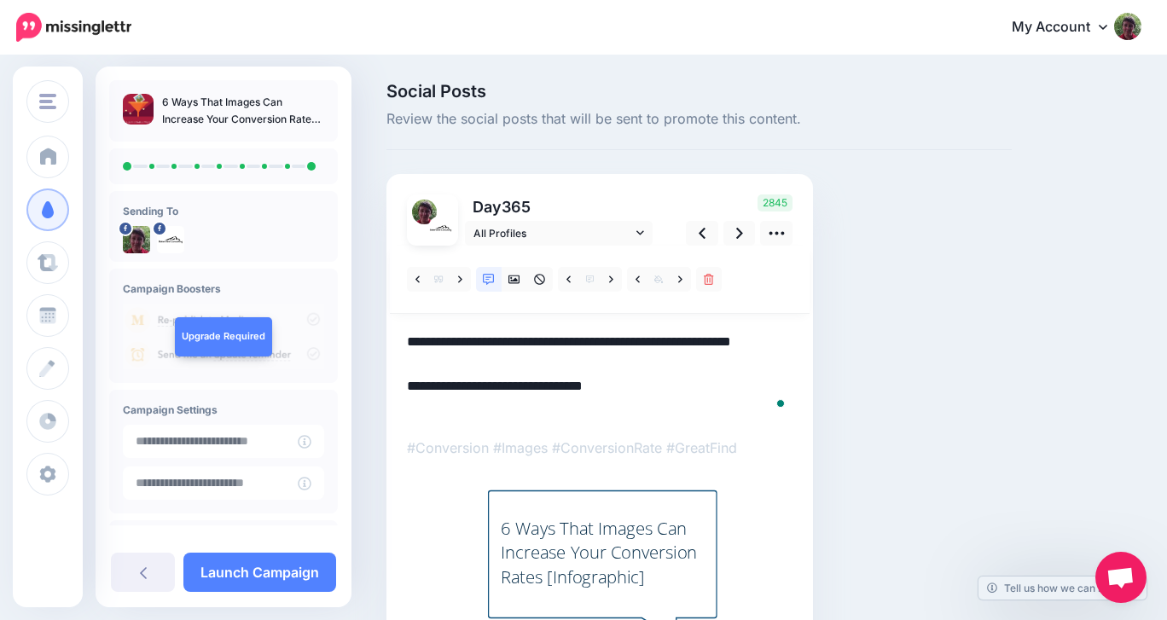
click at [480, 361] on textarea "**********" at bounding box center [600, 375] width 386 height 89
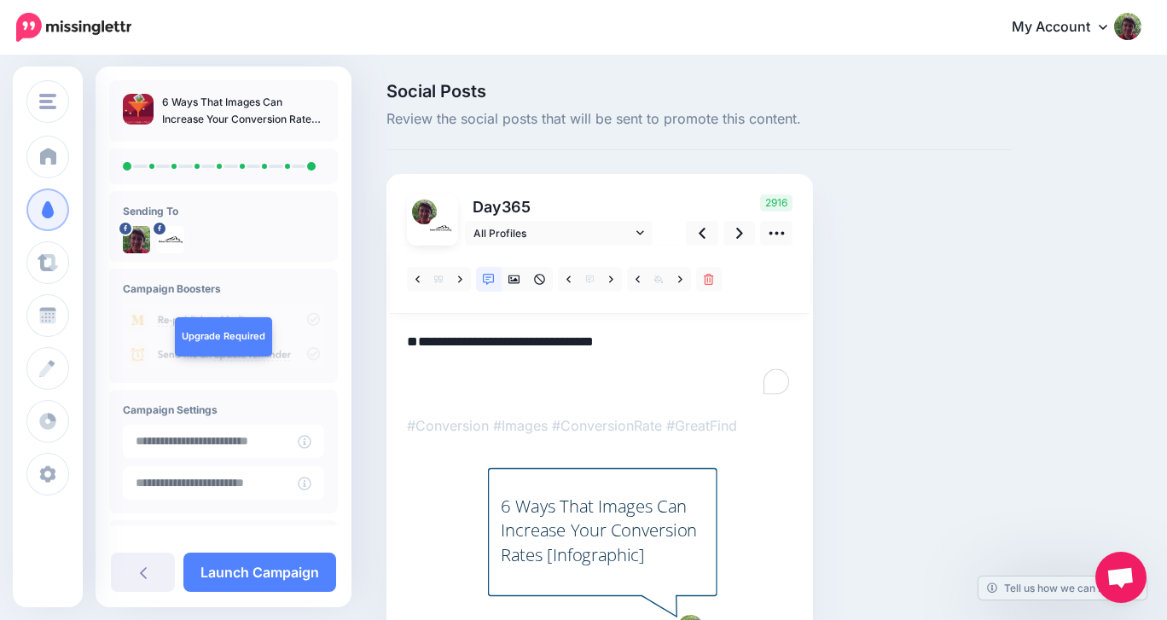
paste textarea "**********"
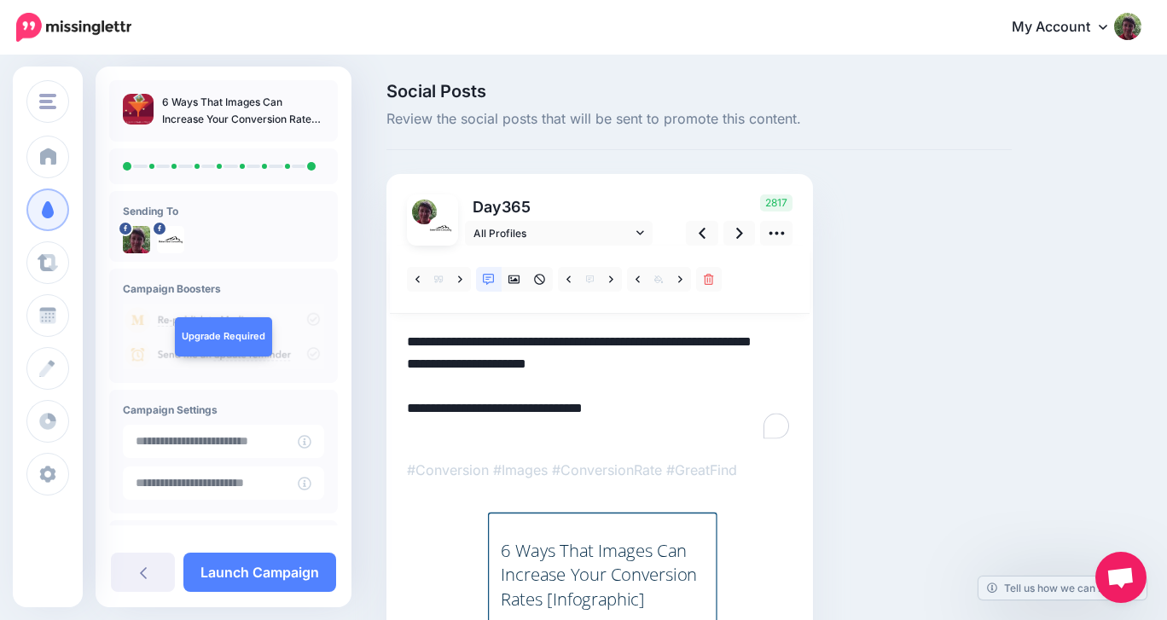
drag, startPoint x: 552, startPoint y: 384, endPoint x: 398, endPoint y: 396, distance: 154.9
click at [398, 396] on div "Day 365 All Profiles" at bounding box center [599, 444] width 427 height 540
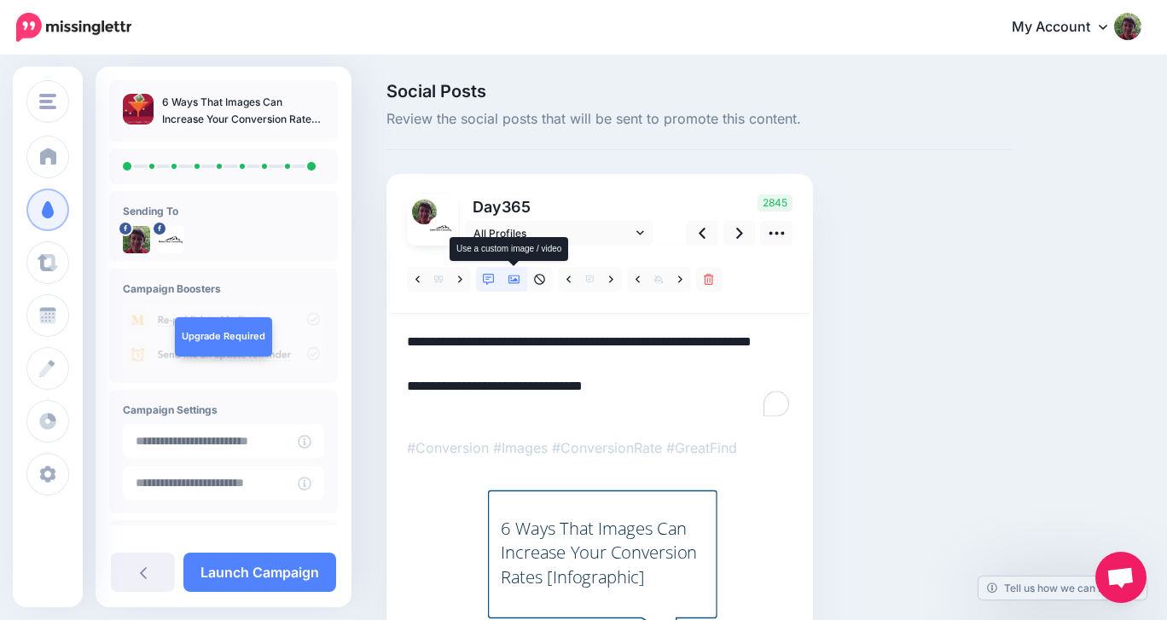
type textarea "**********"
click at [511, 282] on icon at bounding box center [514, 280] width 12 height 9
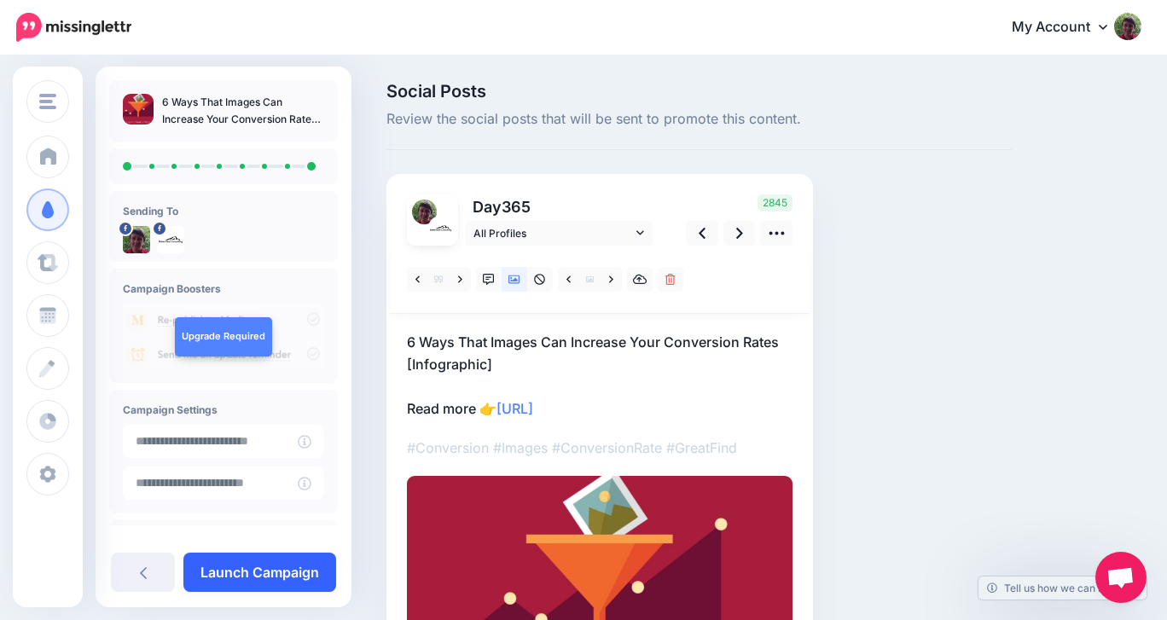
click at [235, 568] on link "Launch Campaign" at bounding box center [259, 572] width 153 height 39
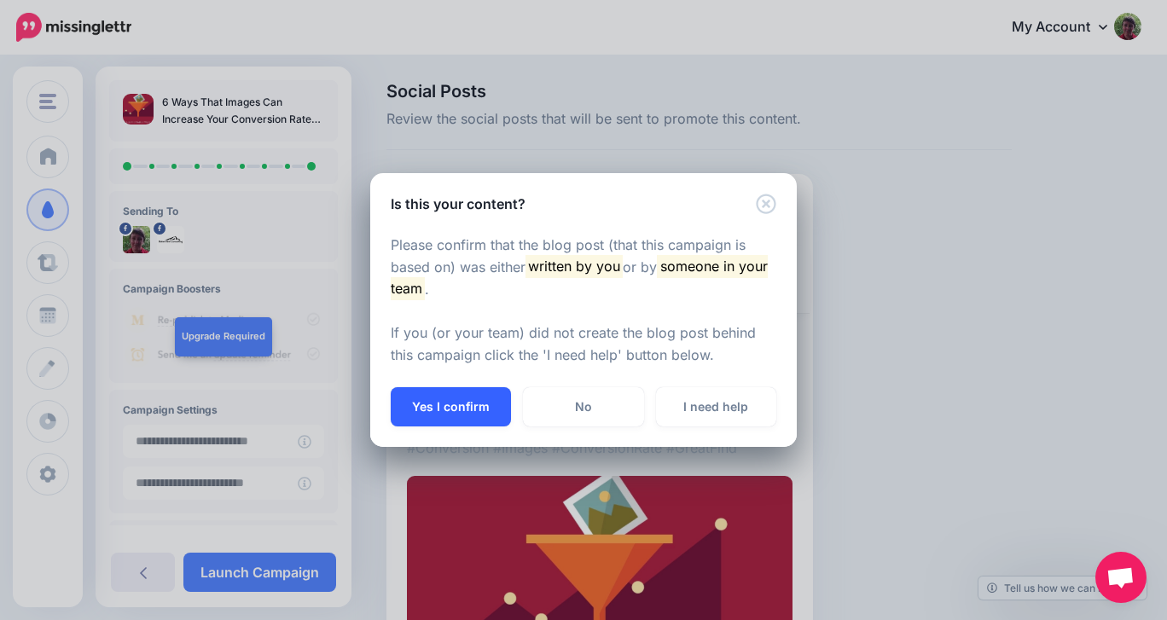
click at [421, 408] on button "Yes I confirm" at bounding box center [451, 406] width 120 height 39
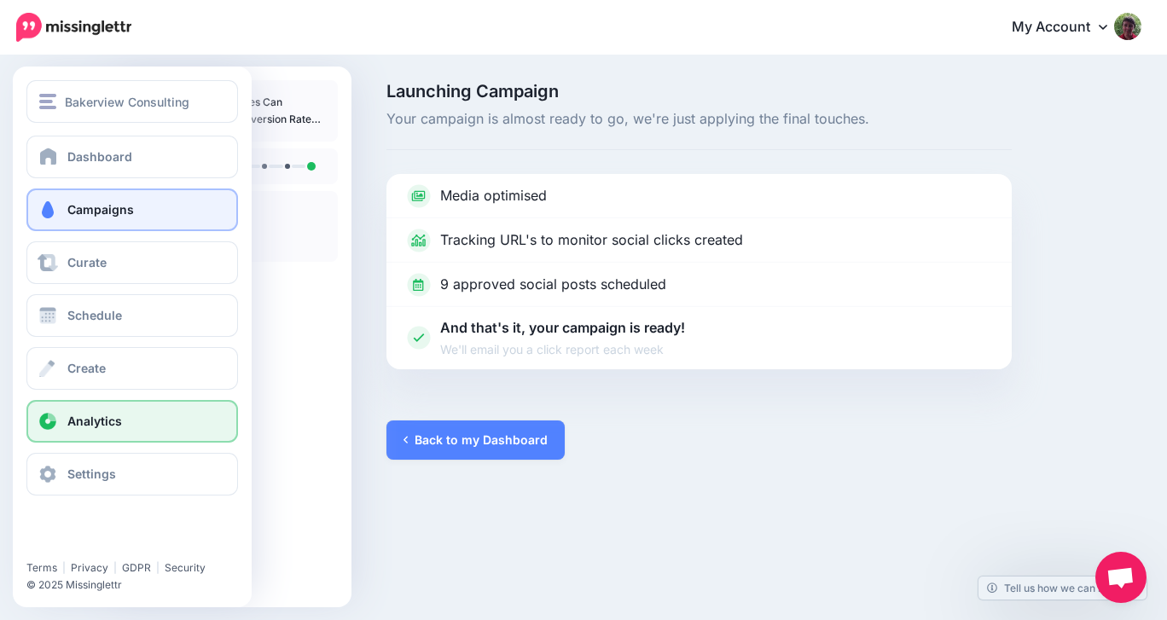
click at [68, 419] on span "Analytics" at bounding box center [94, 421] width 55 height 15
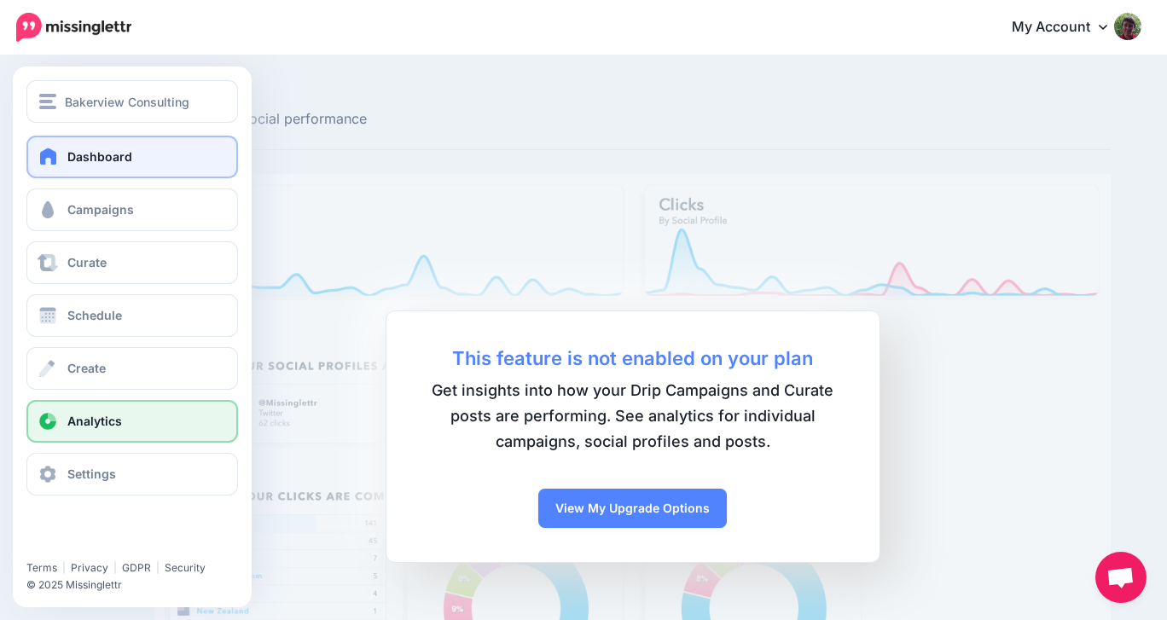
click at [99, 167] on link "Dashboard" at bounding box center [132, 157] width 212 height 43
